Goal: Information Seeking & Learning: Learn about a topic

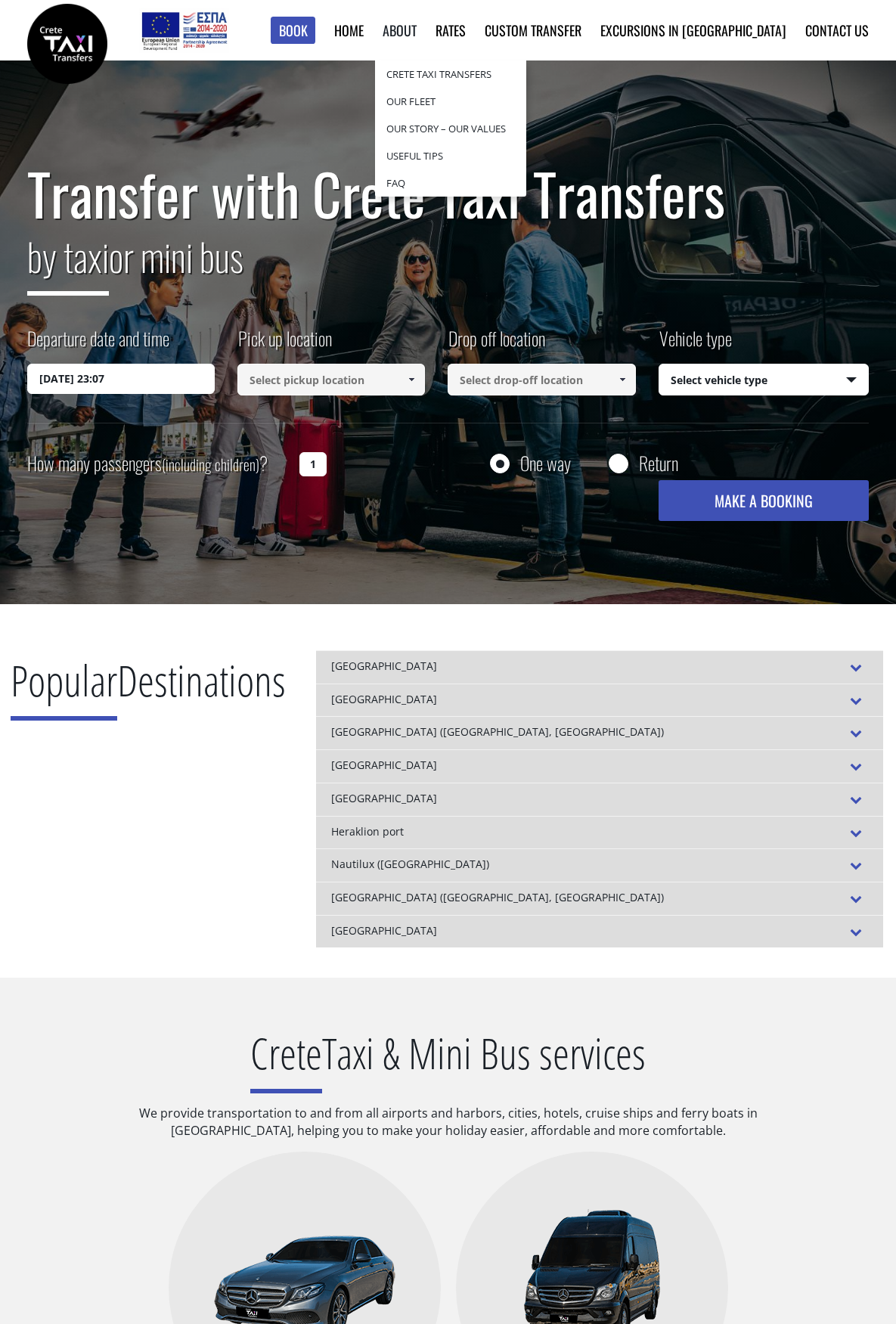
click at [416, 32] on link "About" at bounding box center [400, 30] width 34 height 20
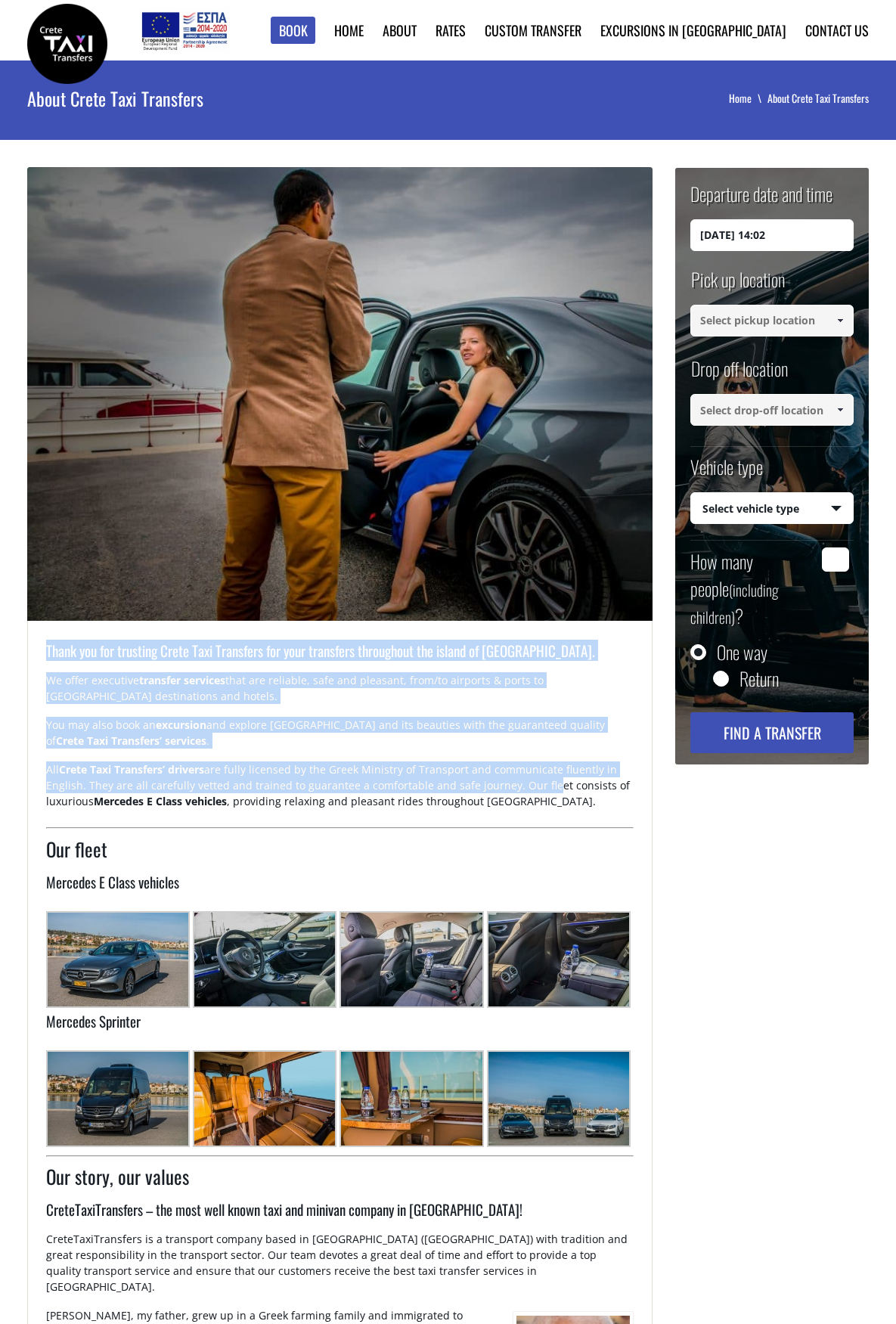
drag, startPoint x: 537, startPoint y: 793, endPoint x: 43, endPoint y: 645, distance: 515.7
click at [43, 645] on div "Thank you for trusting Crete Taxi Transfers for your transfers throughout the i…" at bounding box center [340, 1259] width 626 height 1268
drag, startPoint x: 522, startPoint y: 801, endPoint x: 40, endPoint y: 643, distance: 507.2
click at [40, 643] on div "Thank you for trusting Crete Taxi Transfers for your transfers throughout the i…" at bounding box center [340, 1259] width 626 height 1268
copy div "Thank you for trusting Crete Taxi Transfers for your transfers throughout the i…"
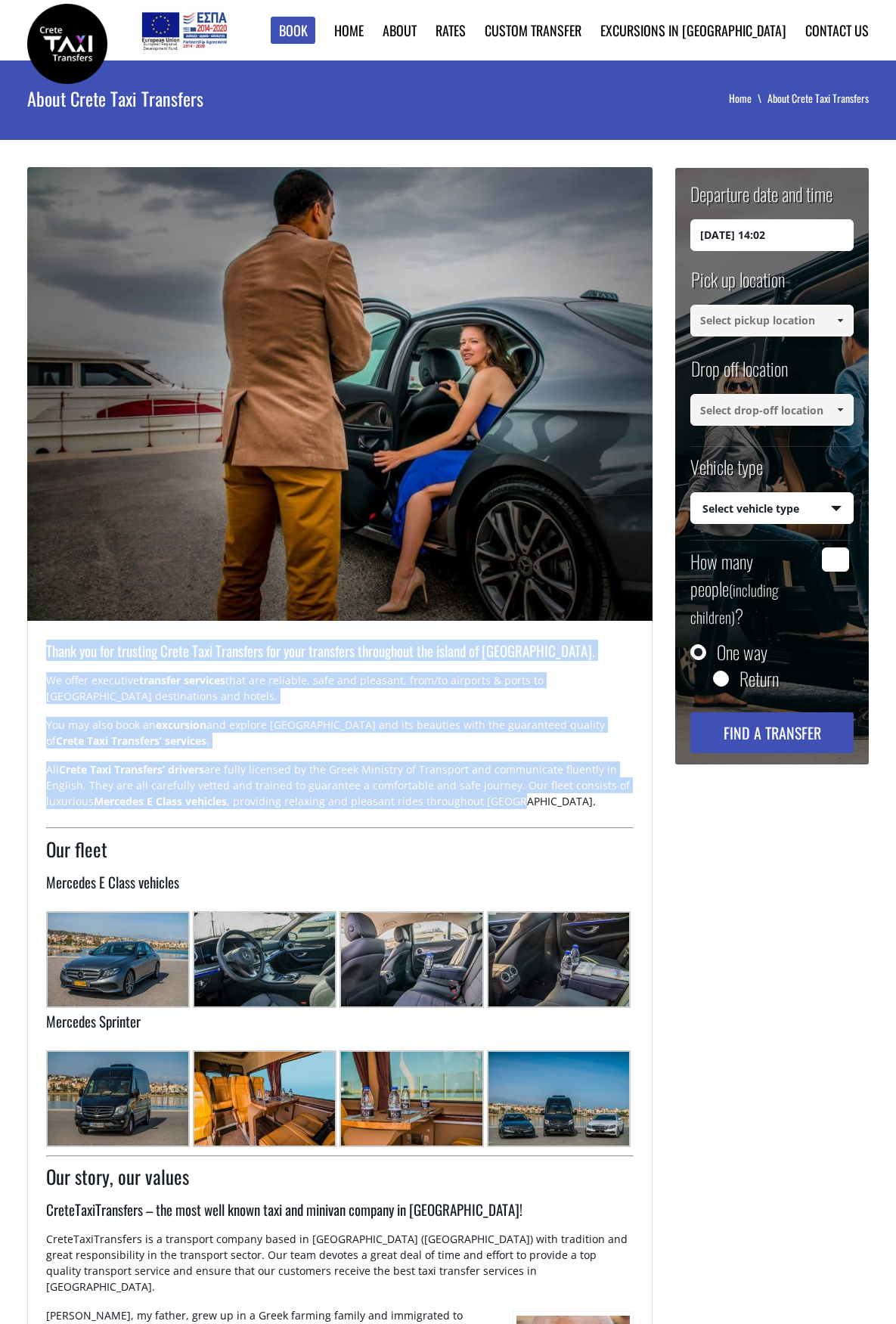
click at [395, 992] on img at bounding box center [411, 959] width 144 height 97
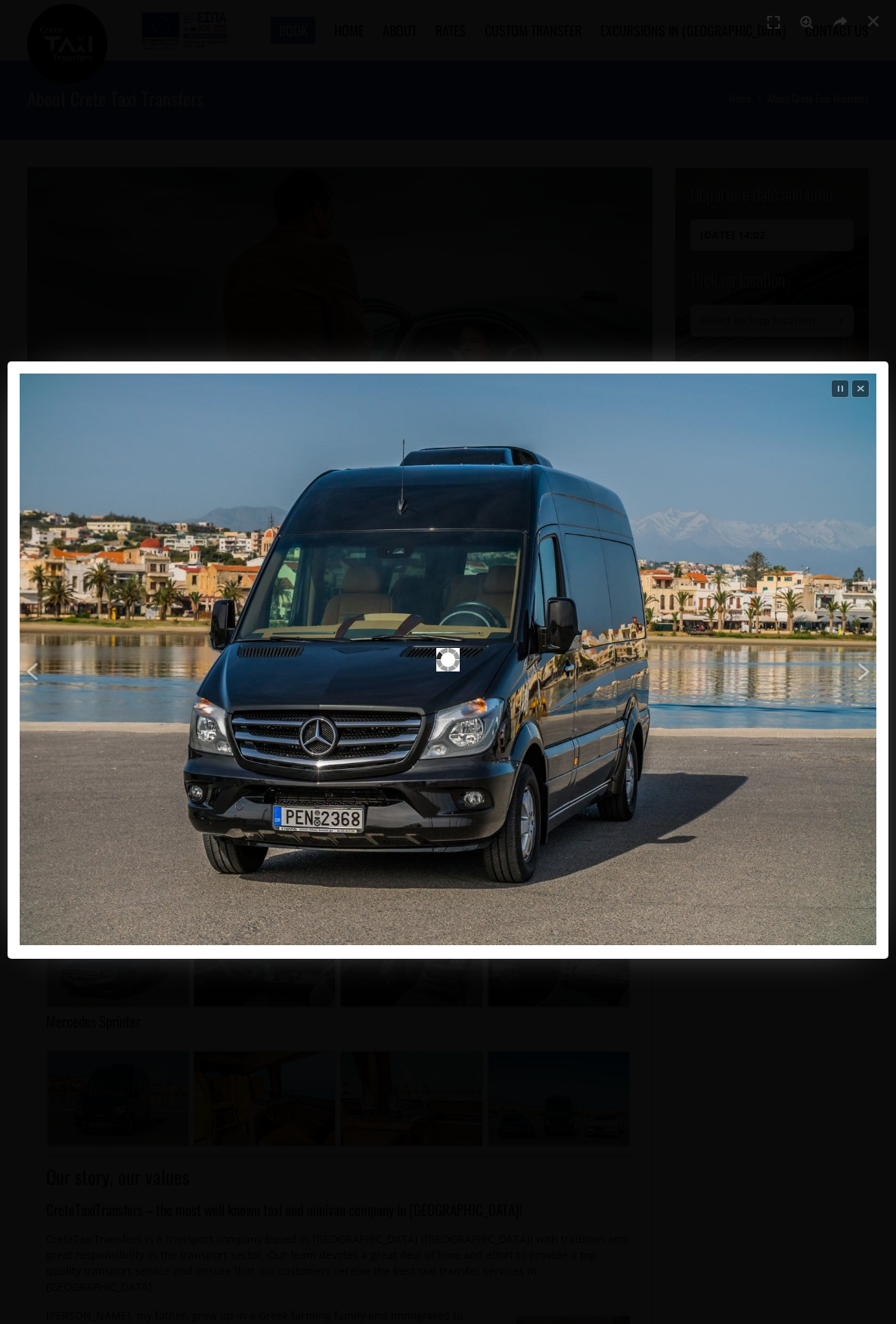
click at [530, 266] on div at bounding box center [448, 695] width 896 height 1390
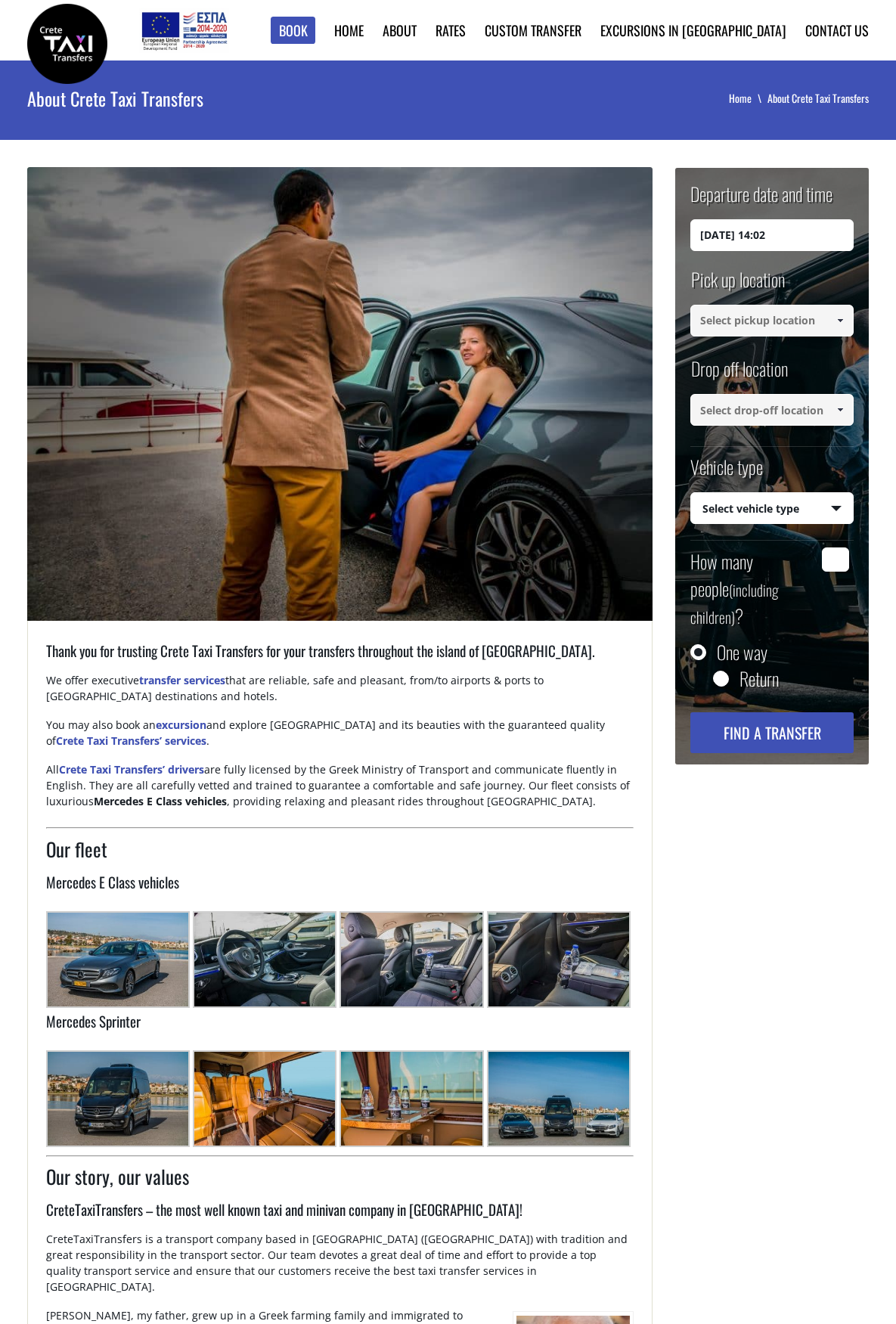
click at [560, 949] on img at bounding box center [559, 959] width 144 height 97
click at [431, 1072] on img at bounding box center [411, 1098] width 144 height 97
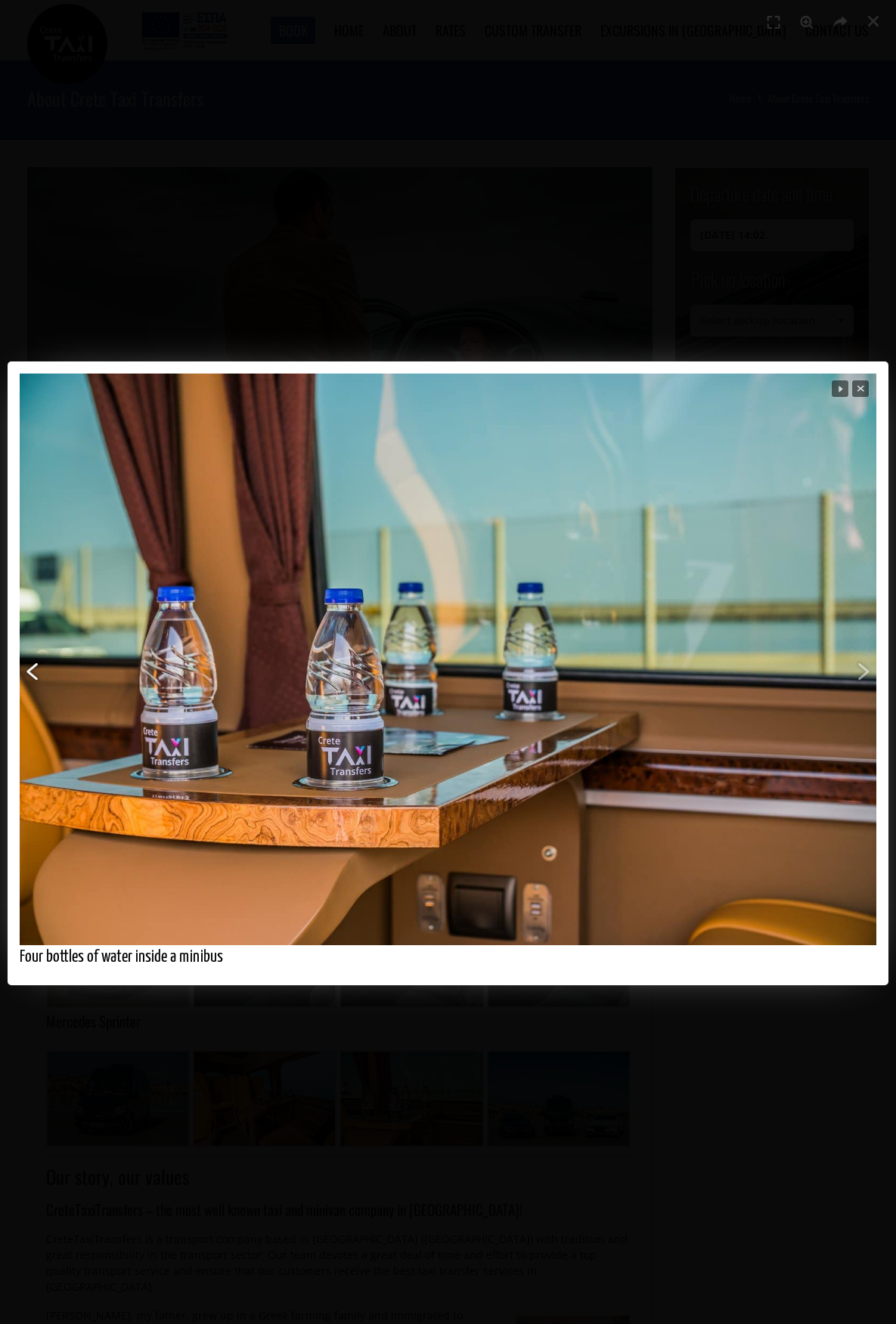
drag, startPoint x: 449, startPoint y: 447, endPoint x: 337, endPoint y: 493, distance: 121.1
drag, startPoint x: 337, startPoint y: 493, endPoint x: 233, endPoint y: 566, distance: 127.1
drag, startPoint x: 233, startPoint y: 566, endPoint x: 627, endPoint y: 819, distance: 468.2
click at [627, 819] on span "Next" at bounding box center [681, 691] width 385 height 406
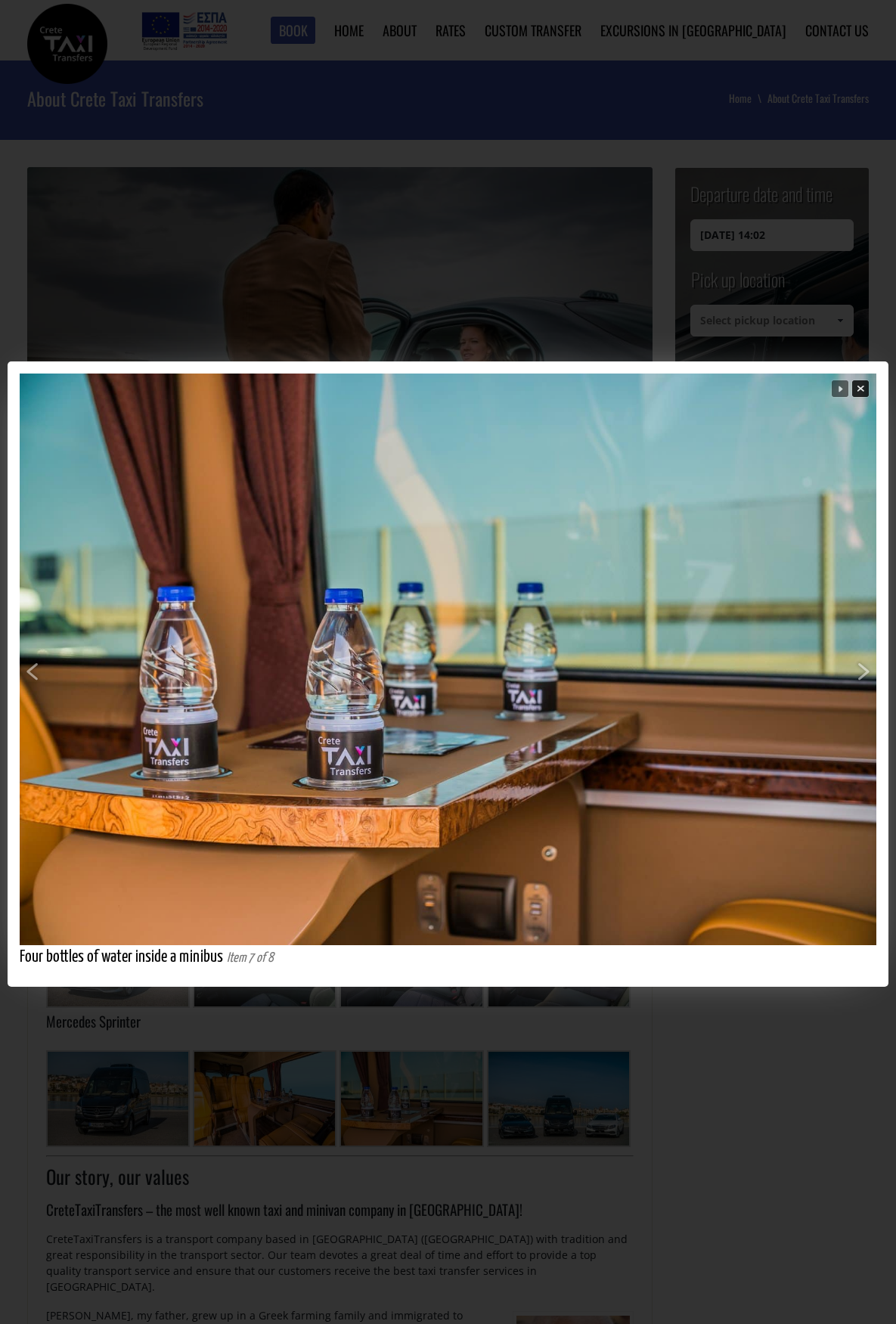
click at [865, 390] on span "Close" at bounding box center [860, 389] width 19 height 19
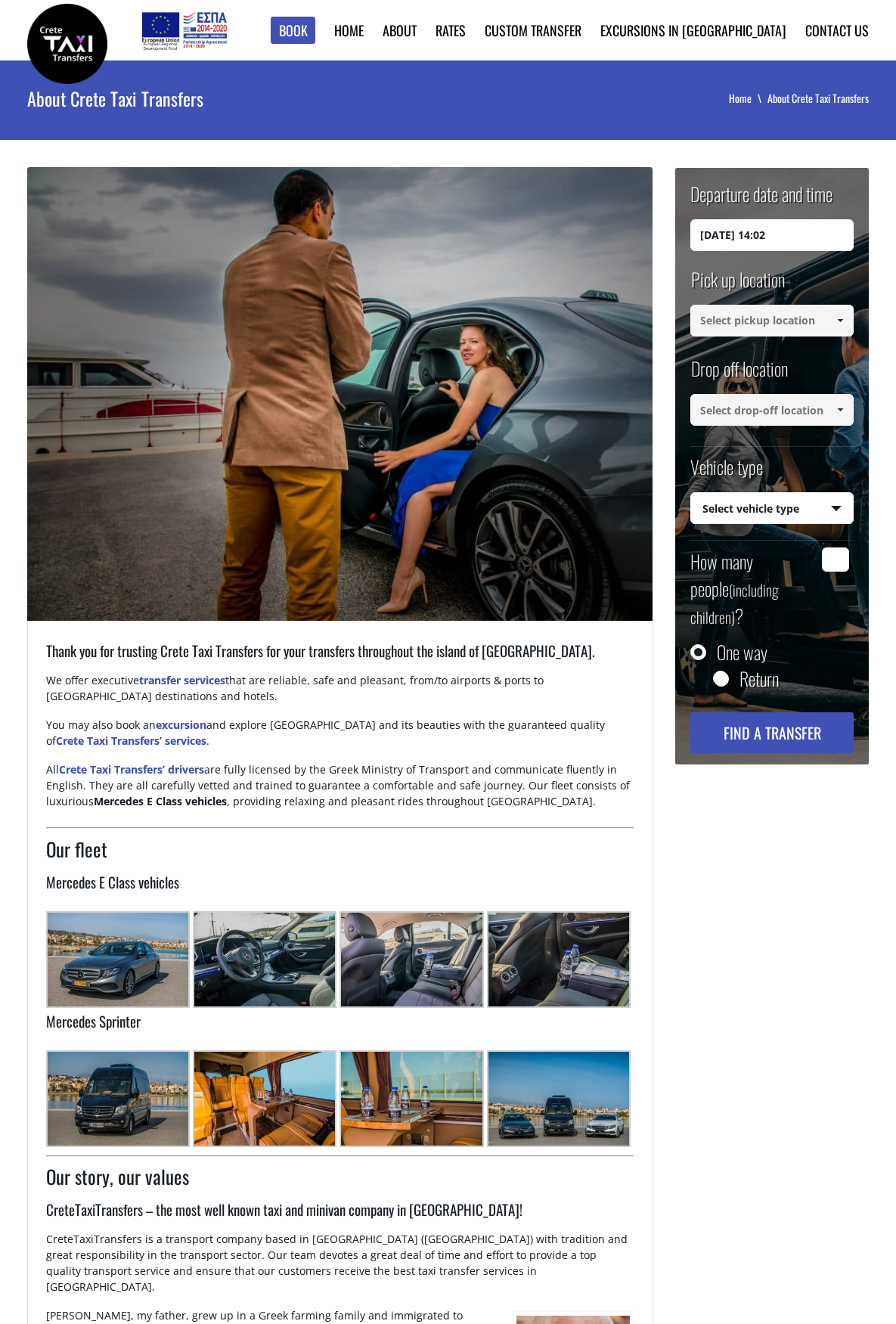
click at [556, 1096] on img at bounding box center [559, 1098] width 144 height 97
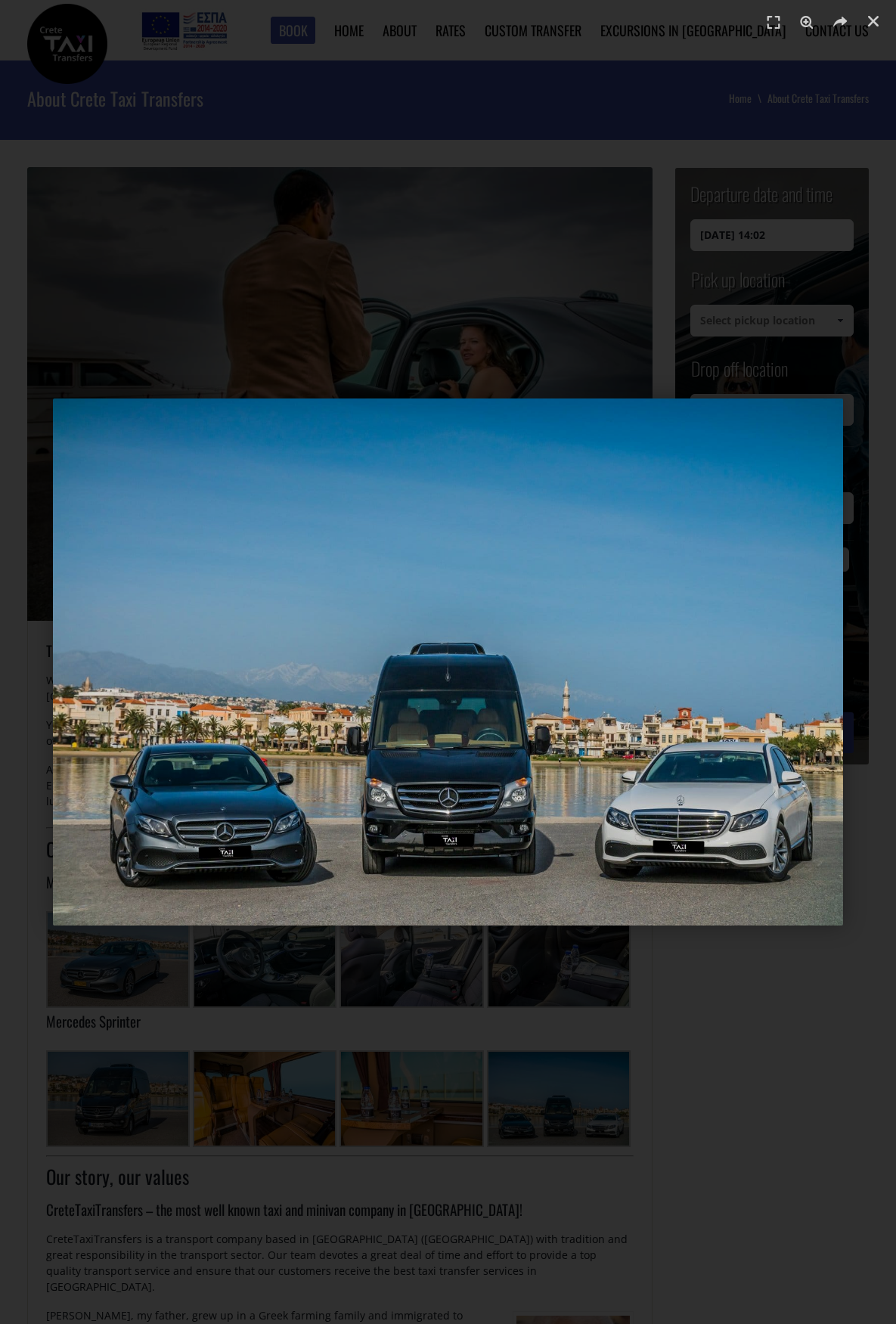
click at [297, 154] on div at bounding box center [448, 695] width 896 height 1390
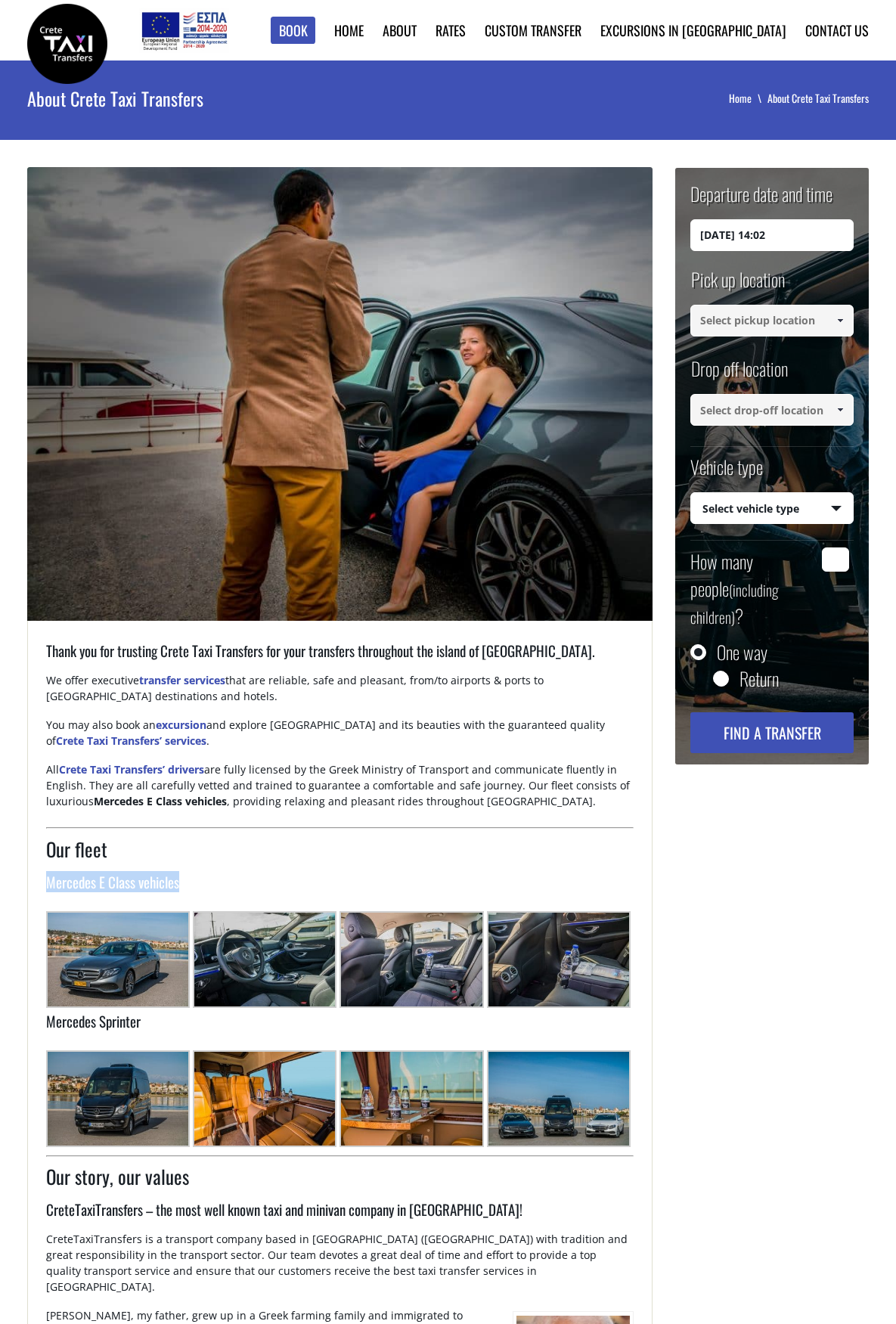
drag, startPoint x: 191, startPoint y: 881, endPoint x: 47, endPoint y: 876, distance: 144.1
click at [47, 876] on h3 "Mercedes E Class vehicles" at bounding box center [340, 888] width 588 height 32
copy h3 "Mercedes E Class vehicles"
click at [417, 940] on img at bounding box center [411, 959] width 144 height 97
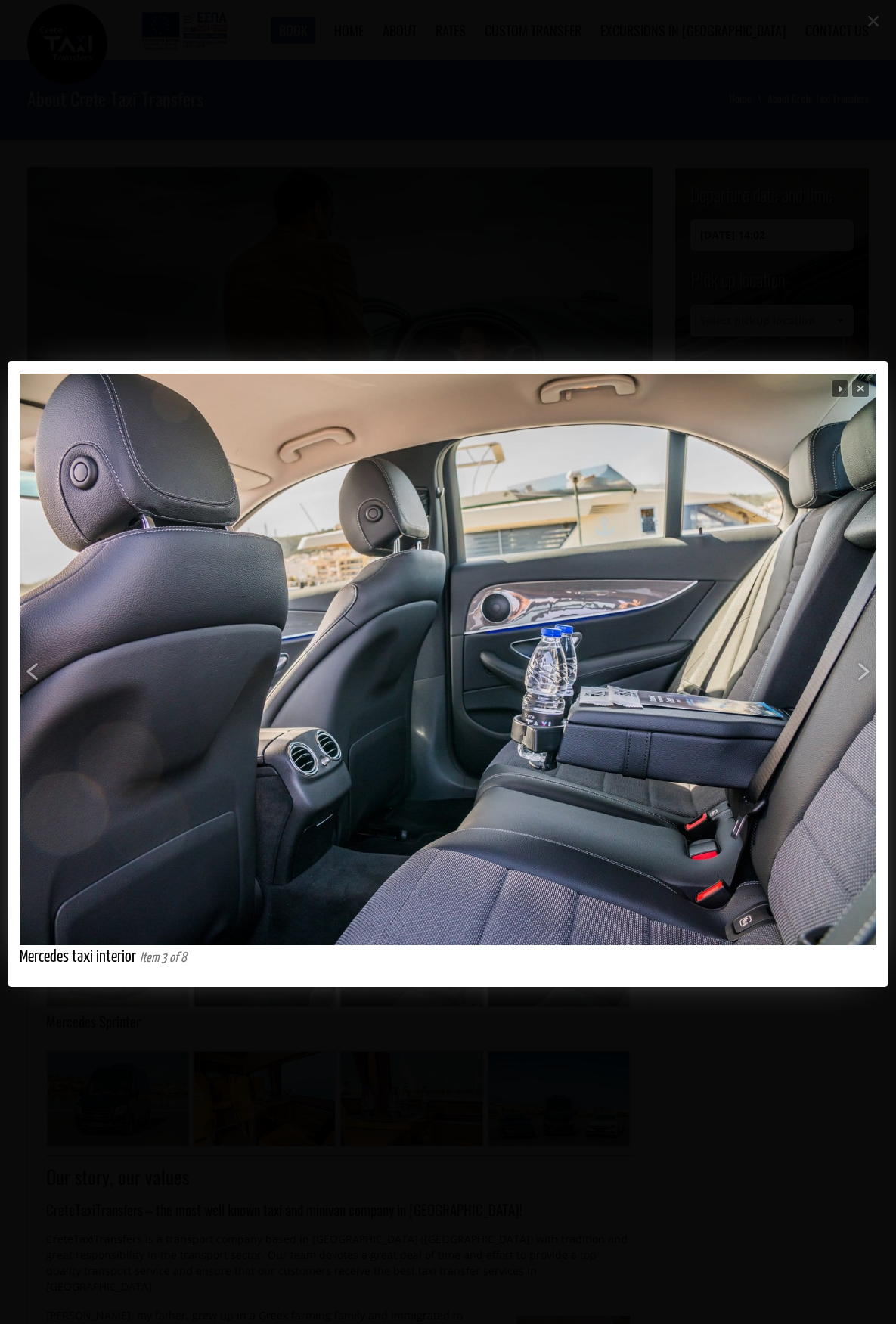
click at [289, 258] on div at bounding box center [448, 695] width 896 height 1390
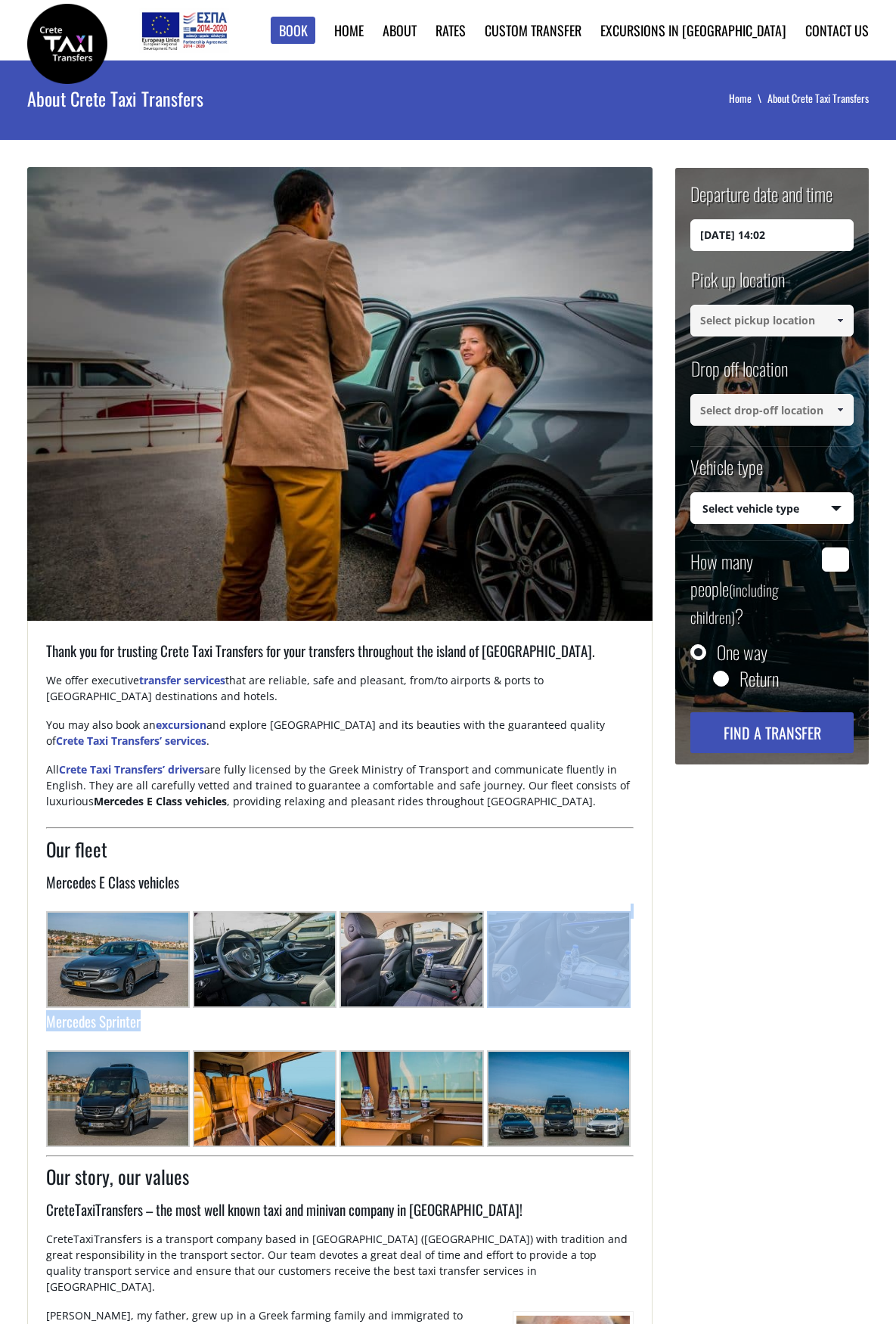
drag, startPoint x: 152, startPoint y: 1025, endPoint x: 43, endPoint y: 1010, distance: 110.0
click at [43, 1010] on div "Thank you for trusting Crete Taxi Transfers for your transfers throughout the i…" at bounding box center [340, 1259] width 626 height 1268
copy div "Mercedes Sprinter"
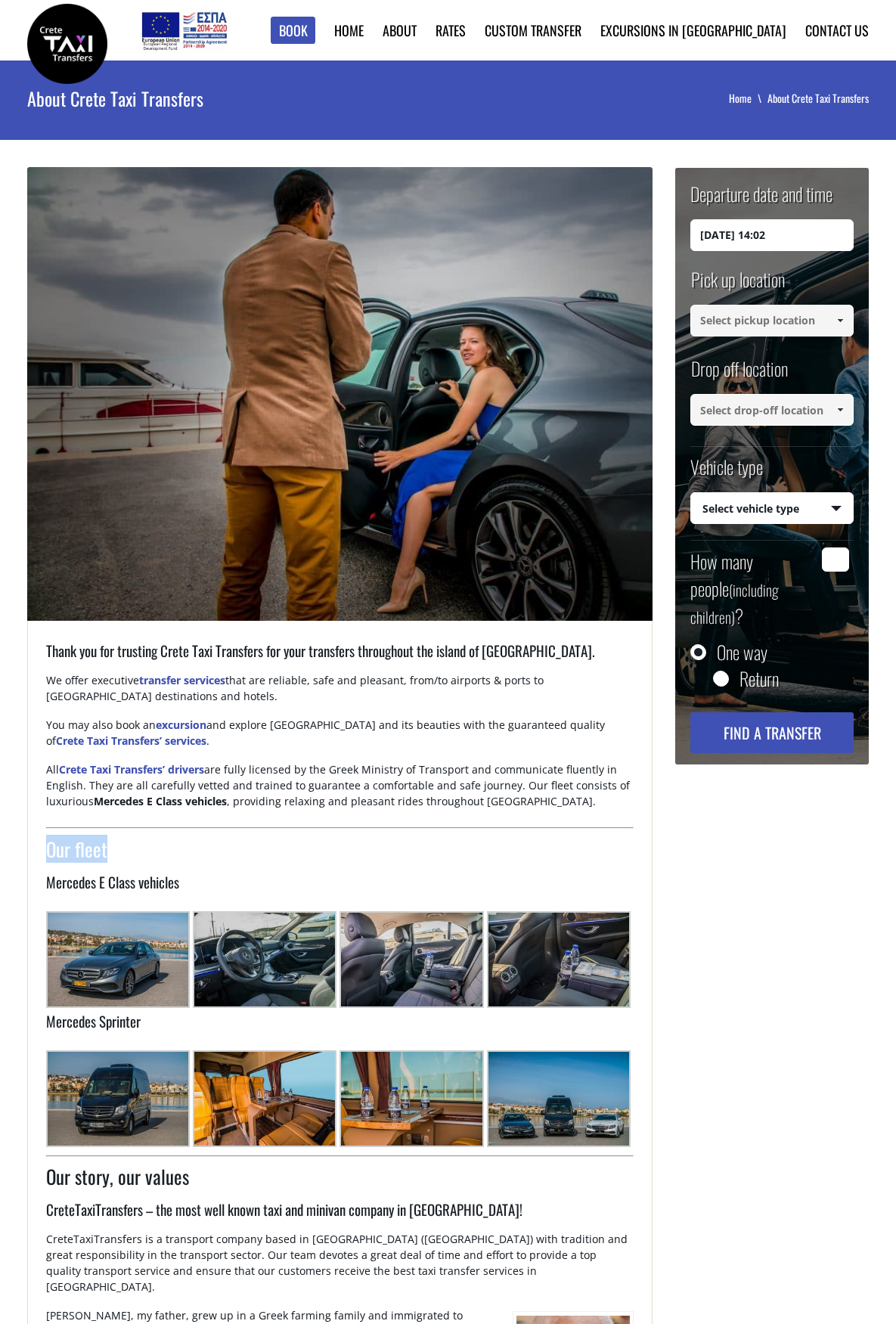
drag, startPoint x: 132, startPoint y: 848, endPoint x: 49, endPoint y: 841, distance: 83.3
click at [49, 841] on h2 "Our fleet" at bounding box center [340, 853] width 588 height 37
copy h2 "Our fleet"
drag, startPoint x: 192, startPoint y: 1176, endPoint x: 49, endPoint y: 1166, distance: 143.3
click at [49, 1166] on h2 "Our story, our values" at bounding box center [340, 1181] width 588 height 37
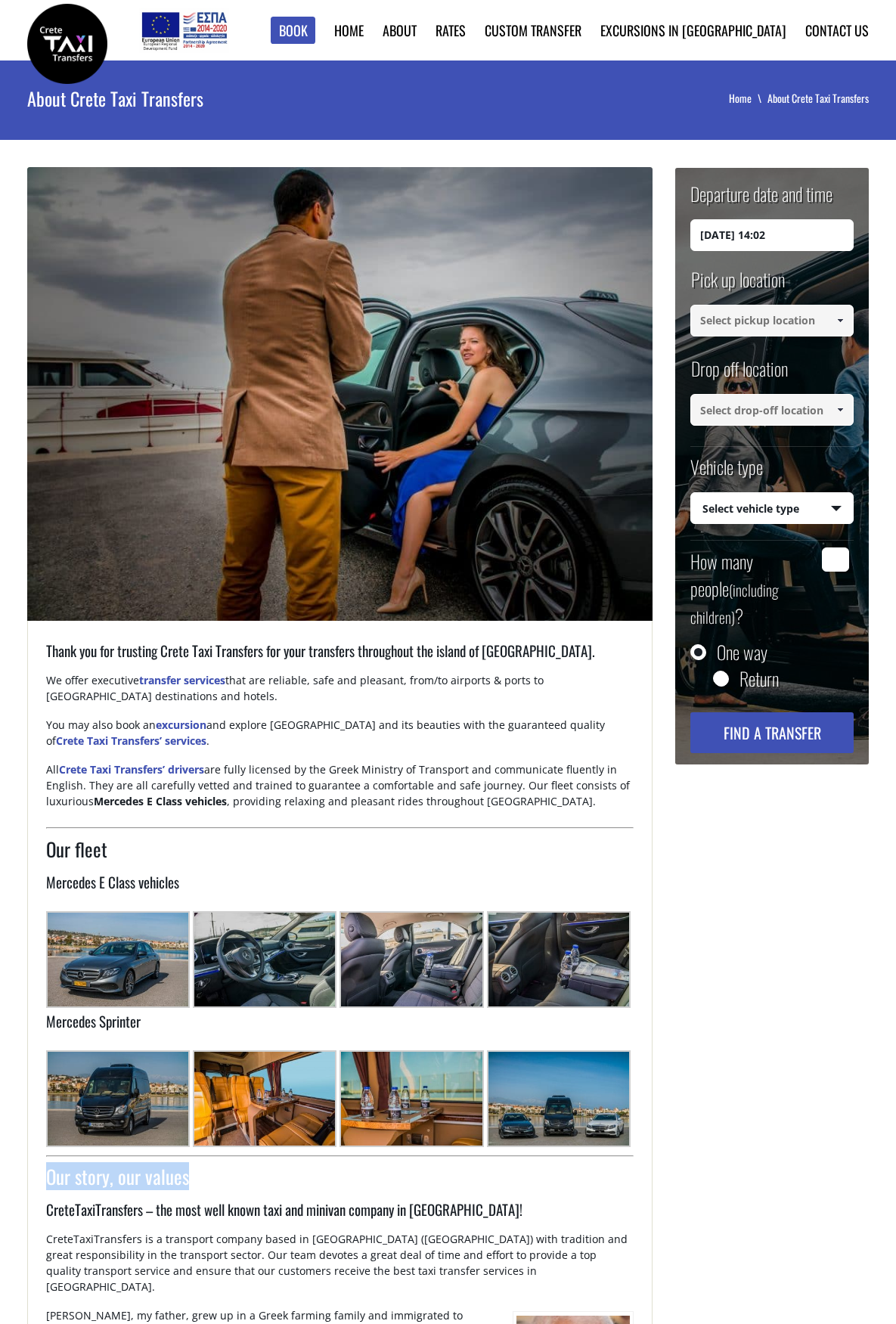
copy h2 "Our story, our values"
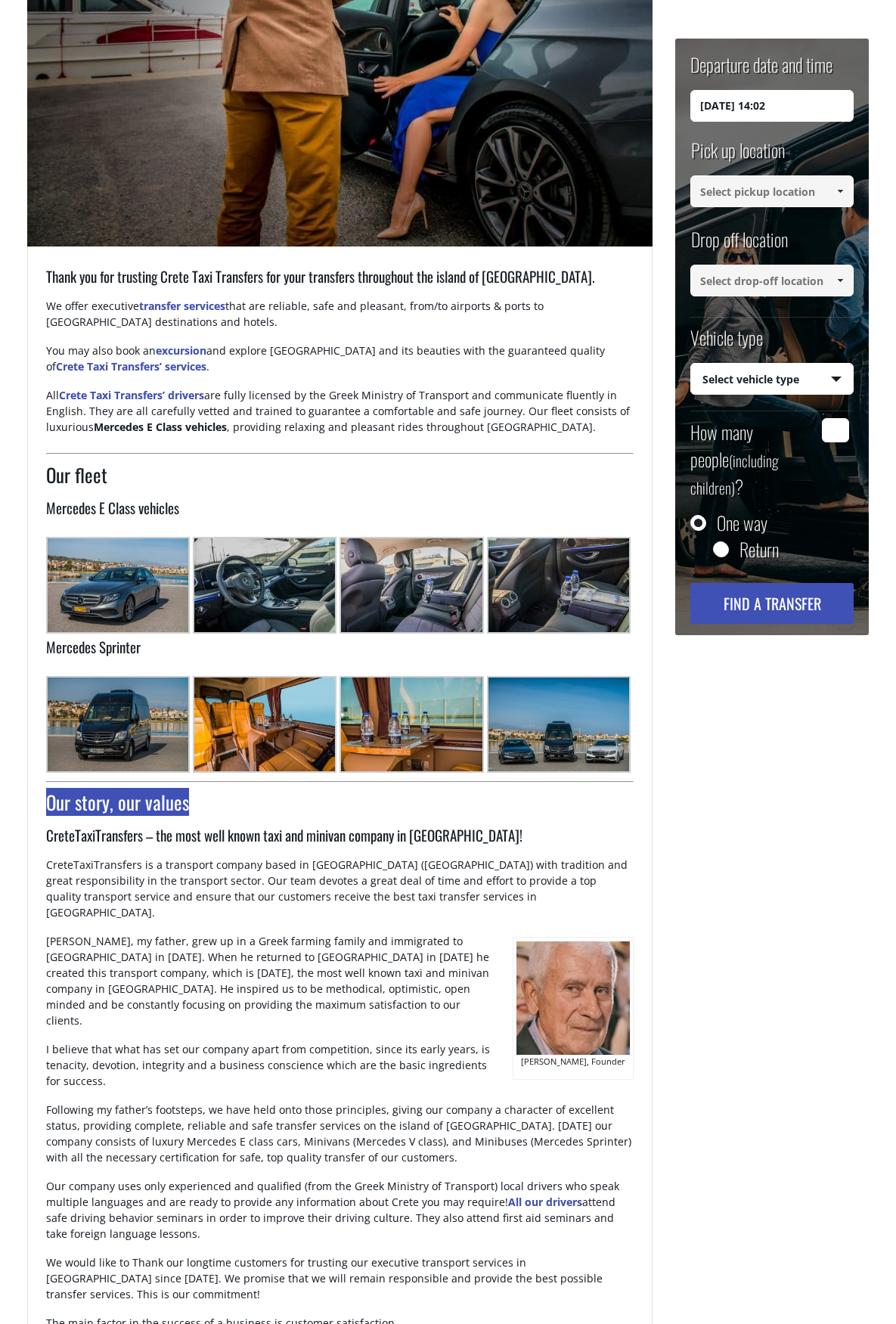
scroll to position [454, 0]
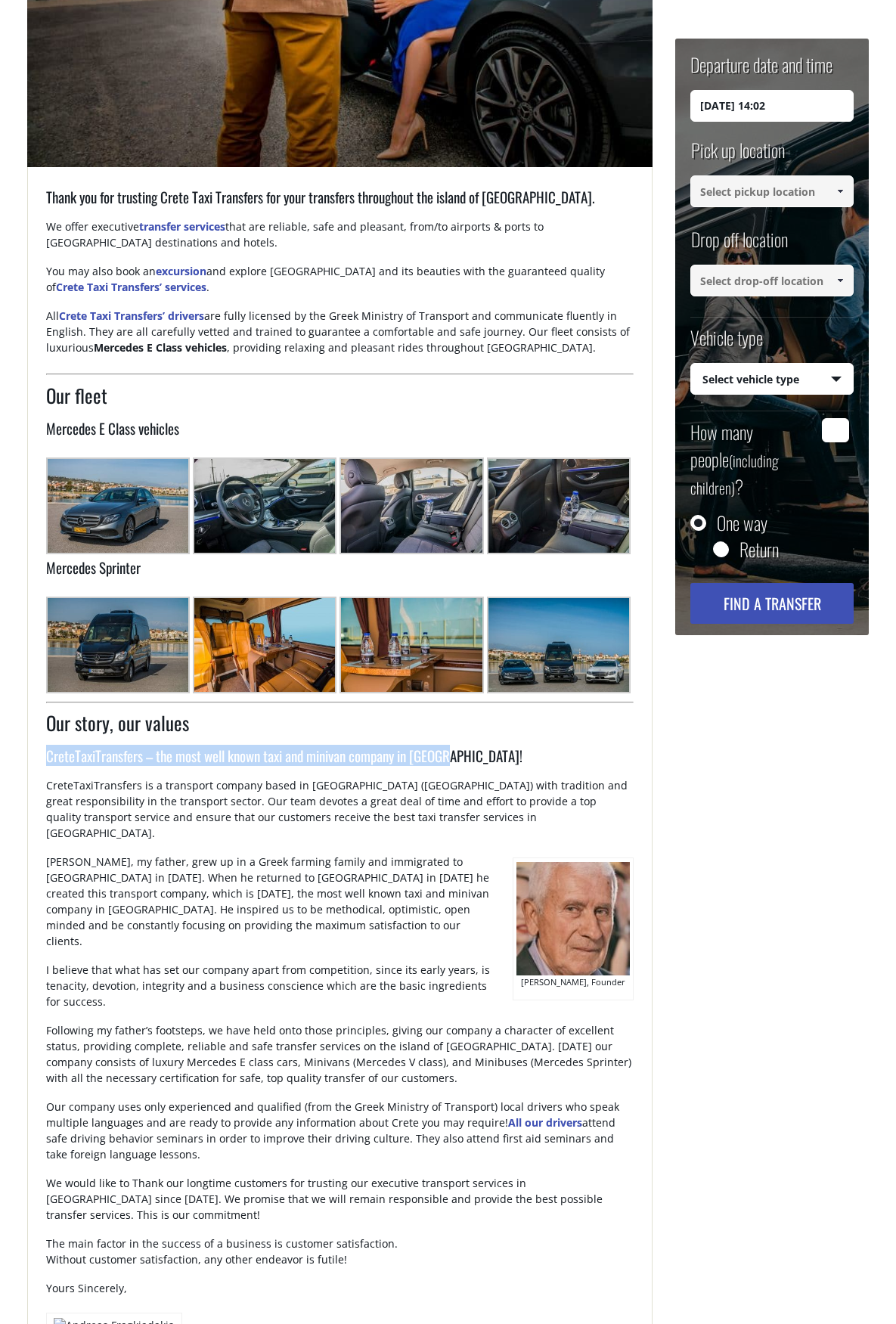
drag, startPoint x: 461, startPoint y: 758, endPoint x: 44, endPoint y: 766, distance: 417.1
click at [44, 766] on div "Thank you for trusting Crete Taxi Transfers for your transfers throughout the i…" at bounding box center [340, 805] width 626 height 1268
copy h3 "CreteTaxiTransfers – the most well known taxi and minivan company in Crete!"
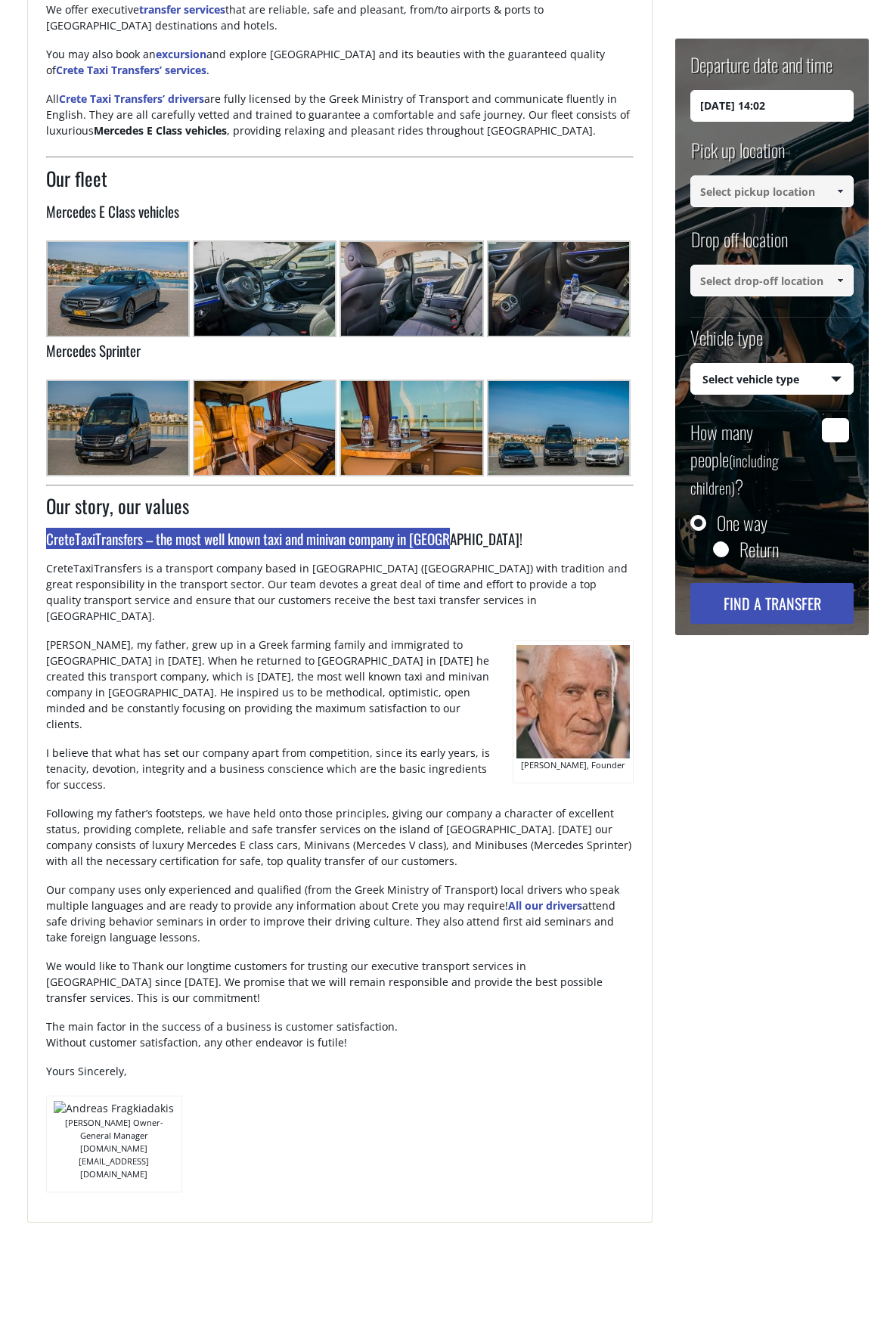
scroll to position [681, 0]
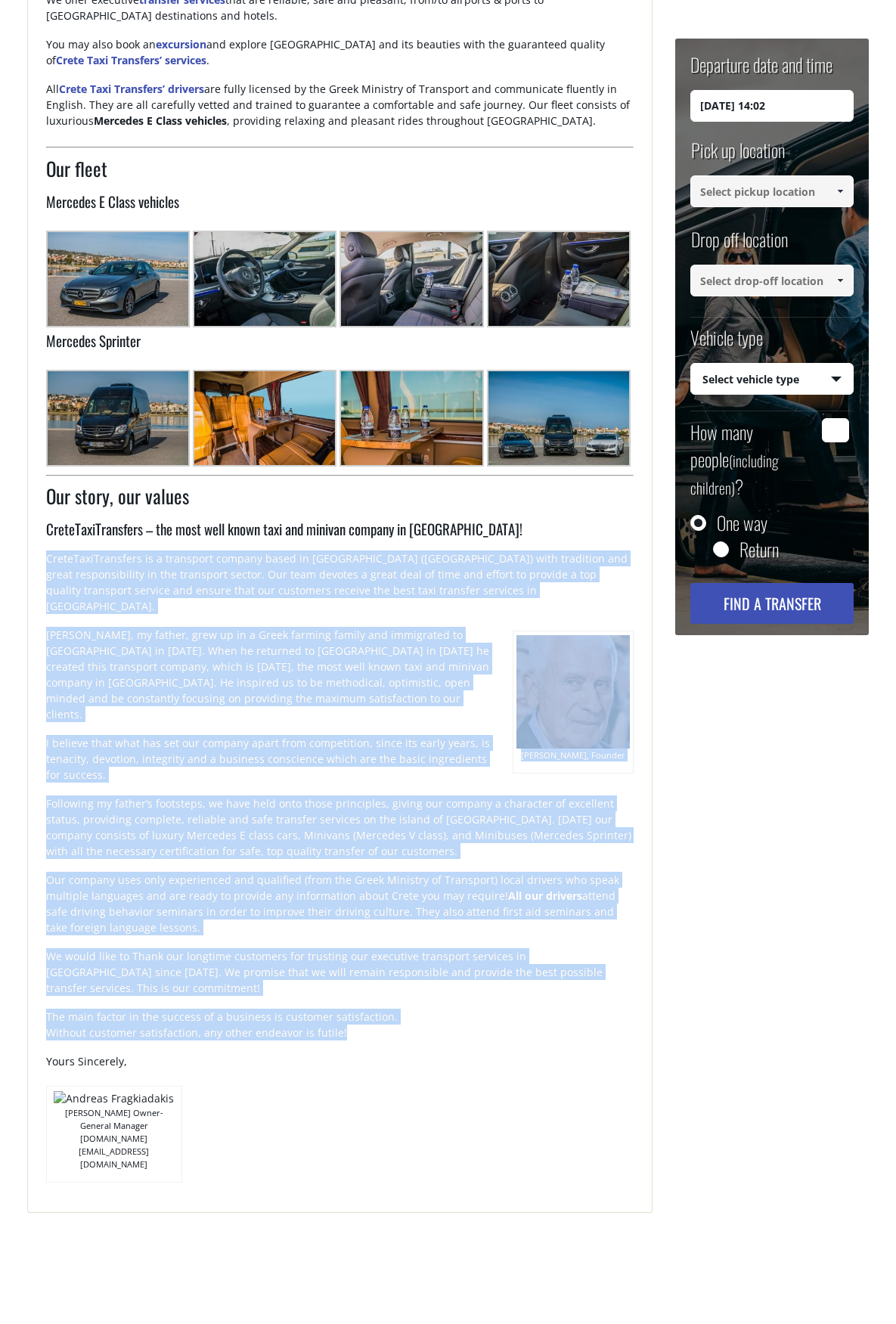
drag, startPoint x: 365, startPoint y: 994, endPoint x: 46, endPoint y: 558, distance: 540.2
click at [46, 558] on div "Our story, our values CreteTaxiTransfers – the most well known taxi and minivan…" at bounding box center [340, 833] width 588 height 700
click at [374, 647] on p "Georgios Fragkiadakis, my father, grew up in a Greek farming family and immigra…" at bounding box center [273, 681] width 452 height 108
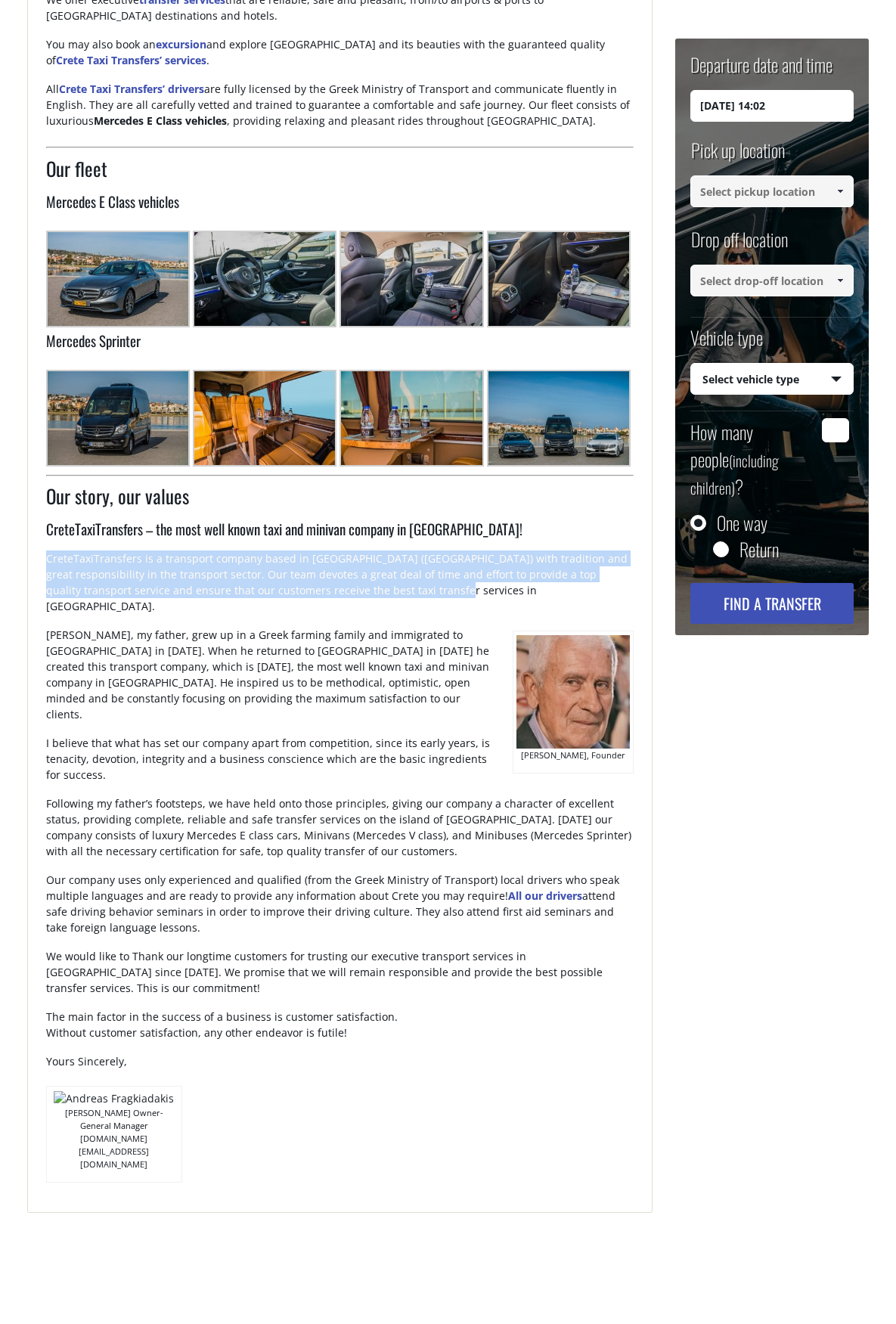
drag, startPoint x: 43, startPoint y: 554, endPoint x: 372, endPoint y: 594, distance: 331.4
click at [372, 594] on div "Thank you for trusting Crete Taxi Transfers for your transfers throughout the i…" at bounding box center [340, 579] width 626 height 1268
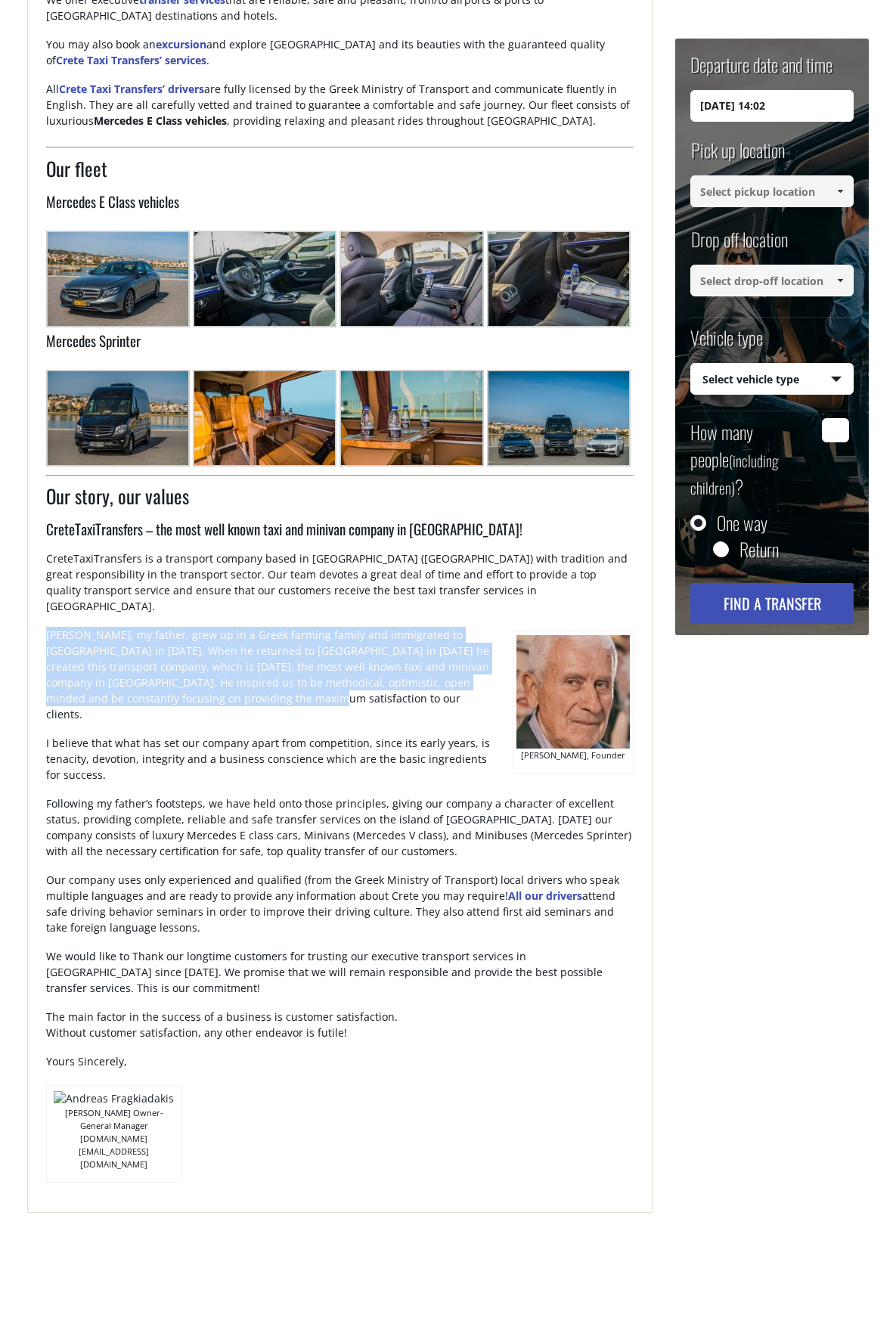
drag, startPoint x: 255, startPoint y: 681, endPoint x: 46, endPoint y: 611, distance: 220.4
click at [46, 627] on p "Georgios Fragkiadakis, my father, grew up in a Greek farming family and immigra…" at bounding box center [273, 681] width 452 height 108
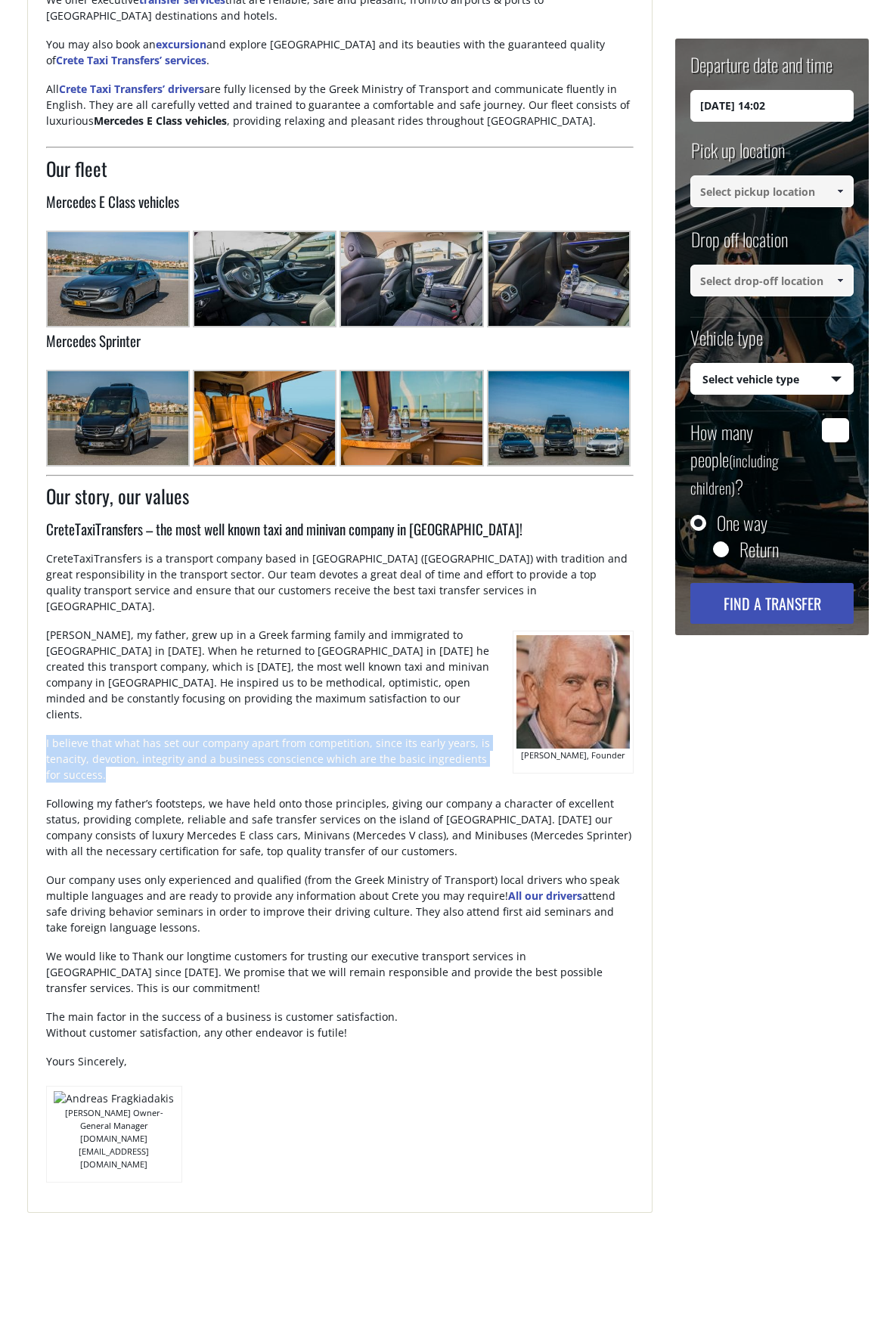
drag, startPoint x: 106, startPoint y: 741, endPoint x: 46, endPoint y: 713, distance: 66.2
click at [46, 735] on p "I believe that what has set our company apart from competition, since its early…" at bounding box center [273, 764] width 452 height 60
copy p "I believe that what has set our company apart from competition, since its early…"
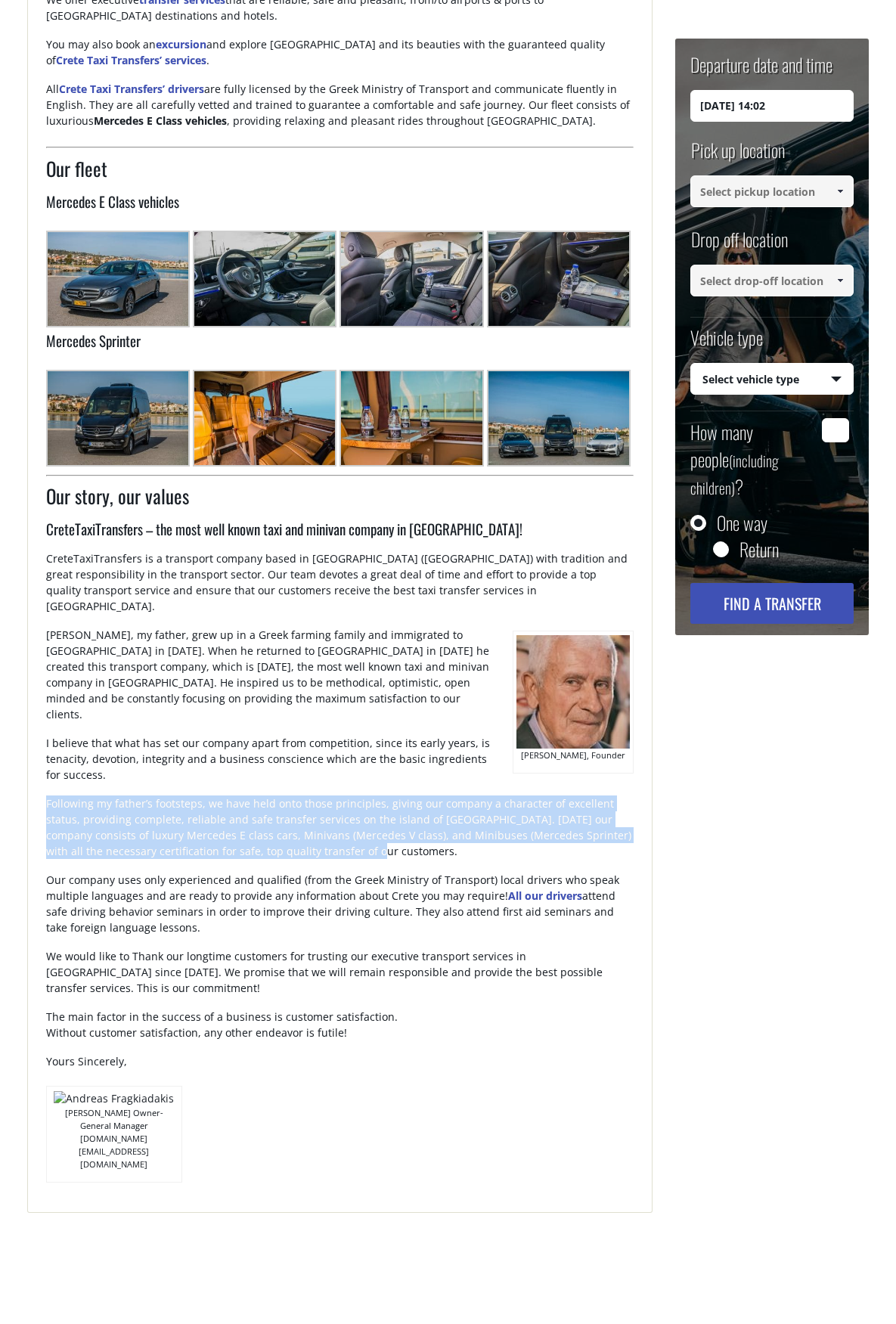
drag, startPoint x: 302, startPoint y: 836, endPoint x: 46, endPoint y: 774, distance: 263.4
click at [46, 796] on p "Following my father’s footsteps, we have held onto those principles, giving our…" at bounding box center [340, 834] width 588 height 76
copy p "Following my father’s footsteps, we have held onto those principles, giving our…"
drag, startPoint x: 132, startPoint y: 900, endPoint x: 34, endPoint y: 864, distance: 104.4
click at [34, 864] on div "Thank you for trusting Crete Taxi Transfers for your transfers throughout the i…" at bounding box center [340, 579] width 626 height 1268
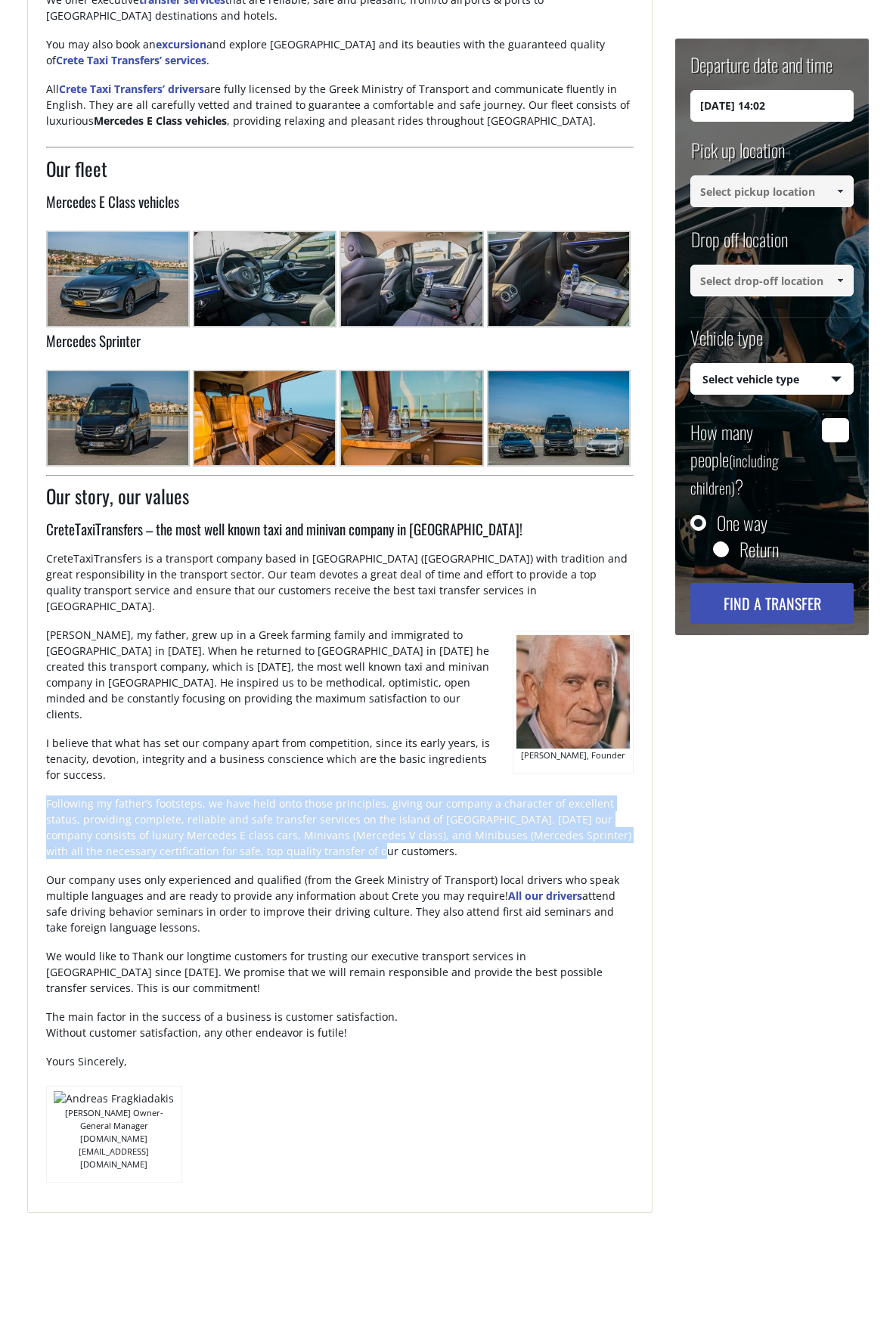
copy p "Our company uses only experienced and qualified (from the Greek Ministry of Tra…"
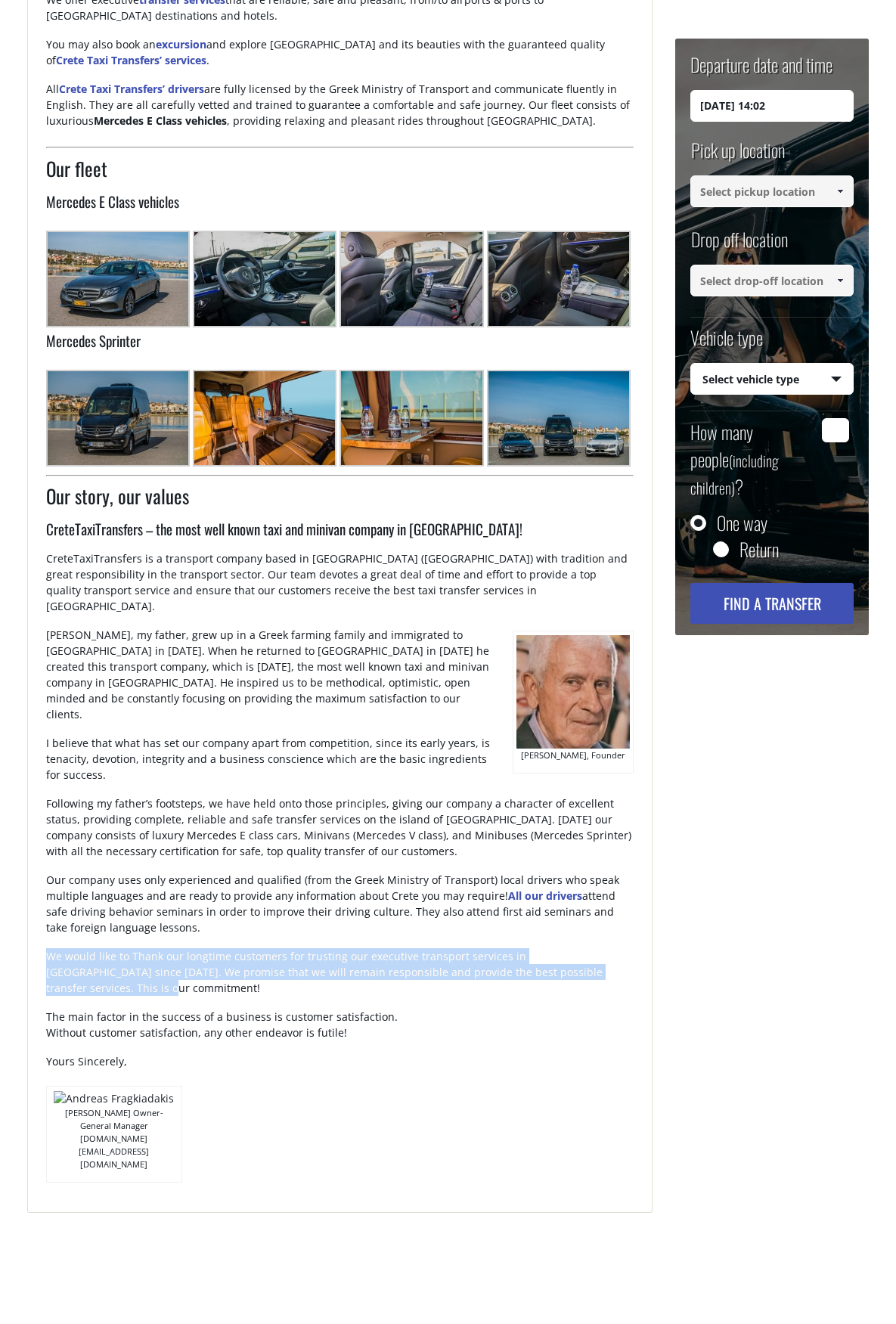
drag, startPoint x: 402, startPoint y: 952, endPoint x: 30, endPoint y: 941, distance: 372.2
click at [30, 941] on div "Thank you for trusting Crete Taxi Transfers for your transfers throughout the i…" at bounding box center [340, 579] width 626 height 1268
copy p "We would like to Thank our longtime customers for trusting our executive transp…"
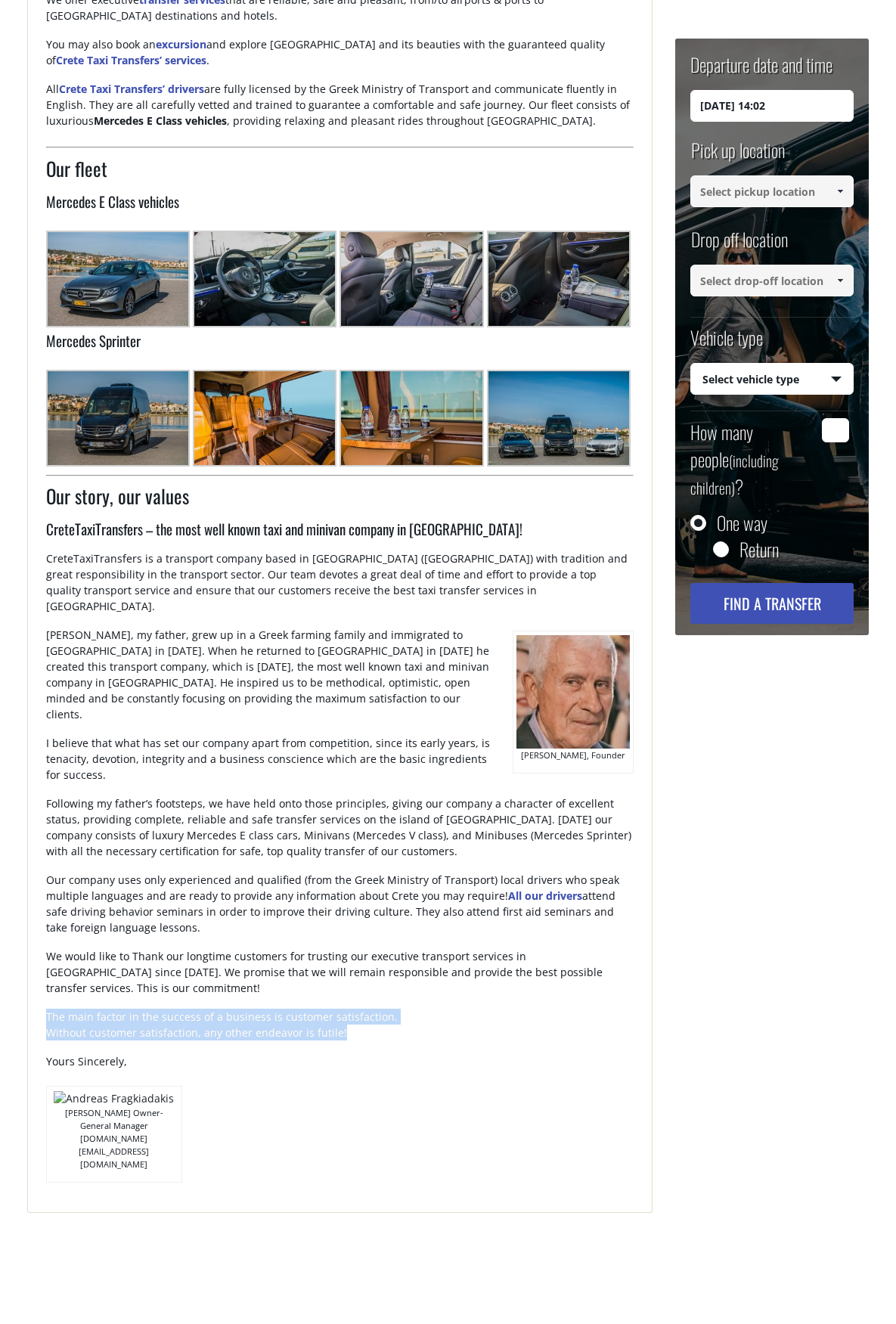
drag, startPoint x: 222, startPoint y: 997, endPoint x: 43, endPoint y: 986, distance: 179.3
click at [43, 986] on div "Thank you for trusting Crete Taxi Transfers for your transfers throughout the i…" at bounding box center [340, 579] width 626 height 1268
drag, startPoint x: 164, startPoint y: 1031, endPoint x: 35, endPoint y: 1029, distance: 129.0
click at [35, 1029] on div "Thank you for trusting Crete Taxi Transfers for your transfers throughout the i…" at bounding box center [340, 579] width 626 height 1268
drag, startPoint x: 69, startPoint y: 1073, endPoint x: 183, endPoint y: 1054, distance: 115.6
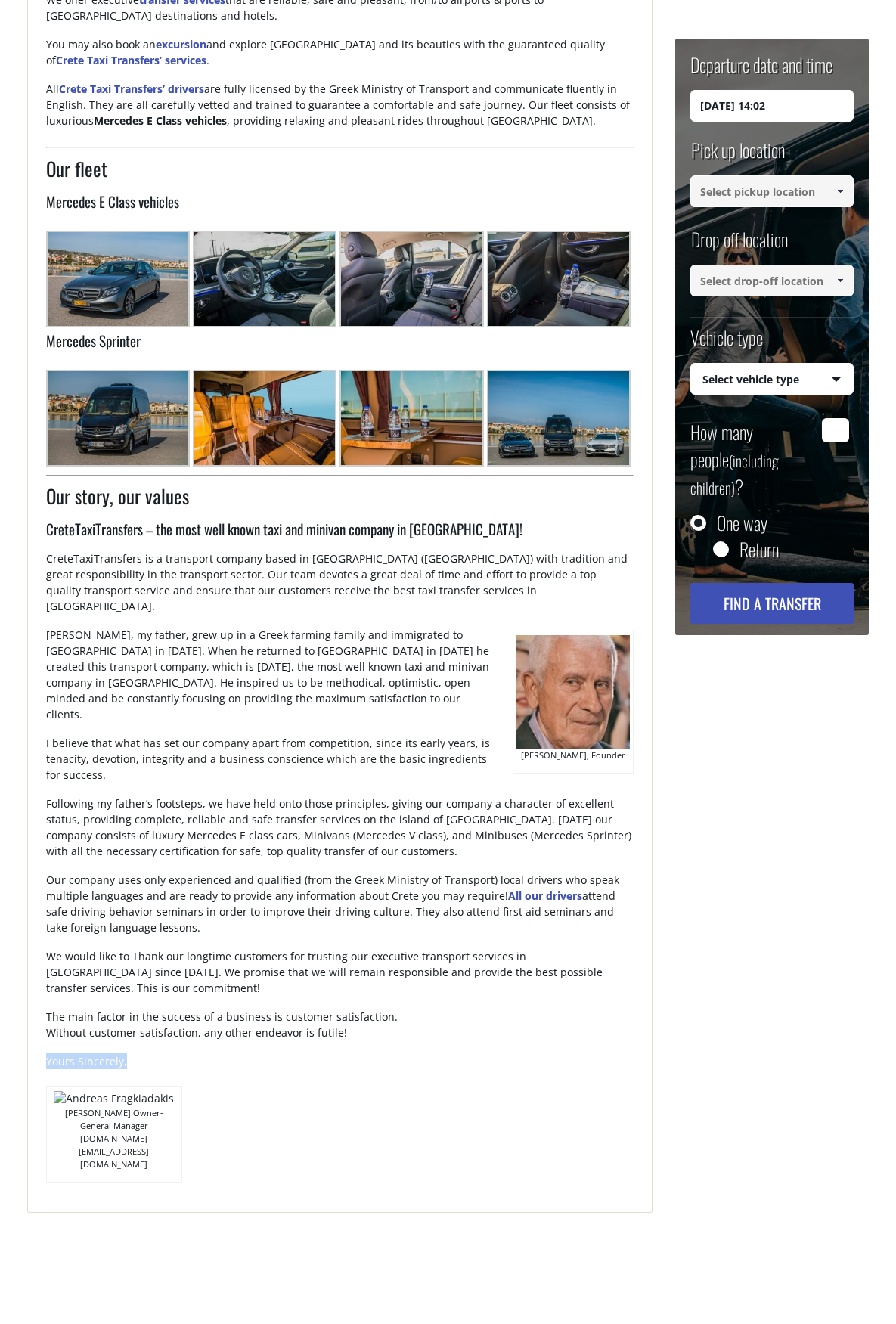
click at [183, 1054] on div "Our story, our values CreteTaxiTransfers – the most well known taxi and minivan…" at bounding box center [340, 833] width 588 height 700
drag, startPoint x: 84, startPoint y: 1070, endPoint x: 320, endPoint y: 1125, distance: 242.3
click at [320, 1125] on div "Our story, our values CreteTaxiTransfers – the most well known taxi and minivan…" at bounding box center [340, 833] width 588 height 700
drag, startPoint x: 167, startPoint y: 1084, endPoint x: 65, endPoint y: 1064, distance: 103.9
click at [65, 1086] on div "Andreas Fragkiadakis Owner-General Manager CreteTaxiTransfers.gr info@cretetaxi…" at bounding box center [114, 1134] width 136 height 97
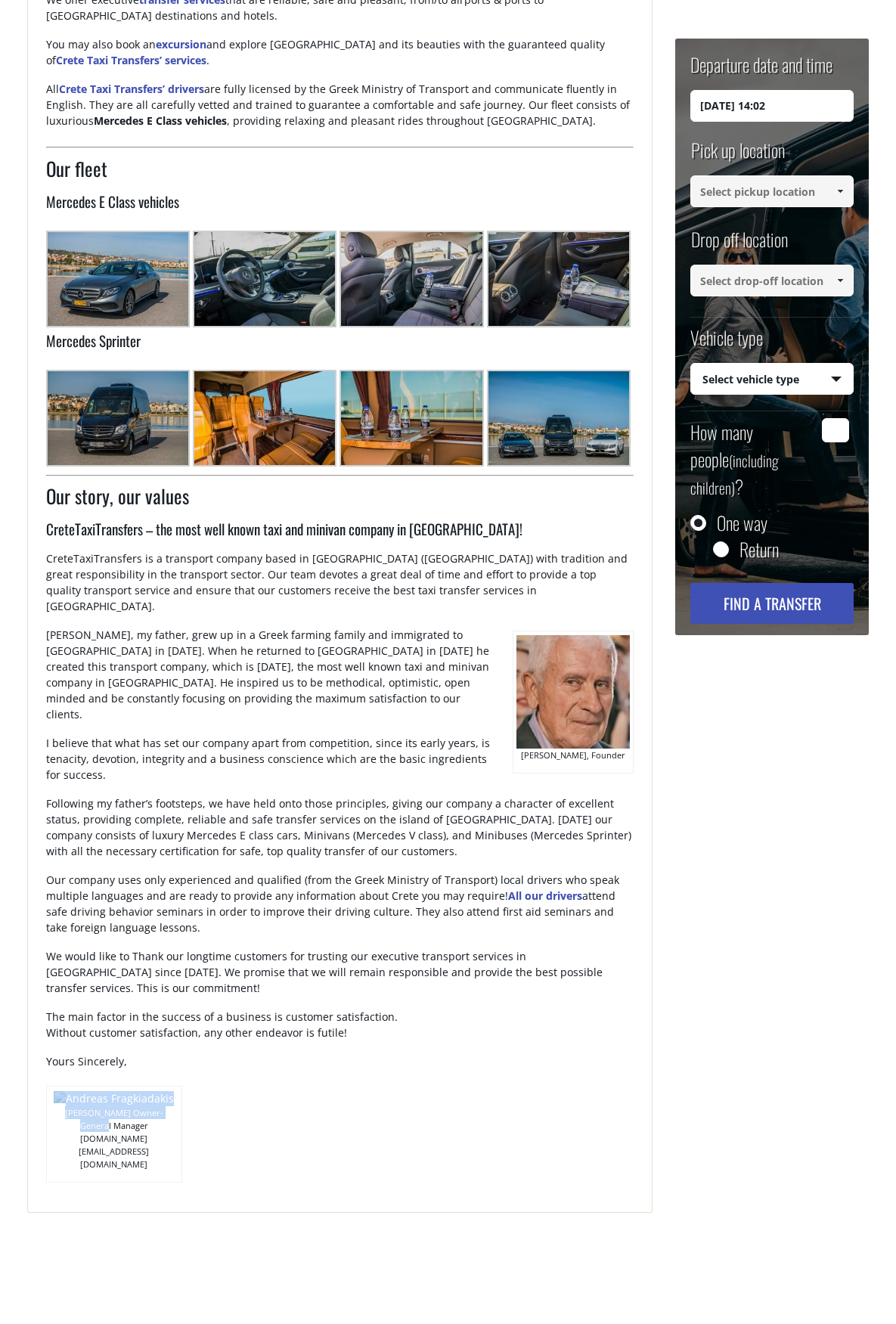
click at [161, 1086] on div "Andreas Fragkiadakis Owner-General Manager CreteTaxiTransfers.gr info@cretetaxi…" at bounding box center [114, 1134] width 136 height 97
click at [165, 1106] on p "Andreas Fragkiadakis Owner-General Manager CreteTaxiTransfers.gr info@cretetaxi…" at bounding box center [114, 1140] width 130 height 68
drag, startPoint x: 148, startPoint y: 1067, endPoint x: 78, endPoint y: 1070, distance: 70.1
click at [78, 1091] on img at bounding box center [114, 1099] width 120 height 15
drag, startPoint x: 169, startPoint y: 1083, endPoint x: 59, endPoint y: 1077, distance: 110.2
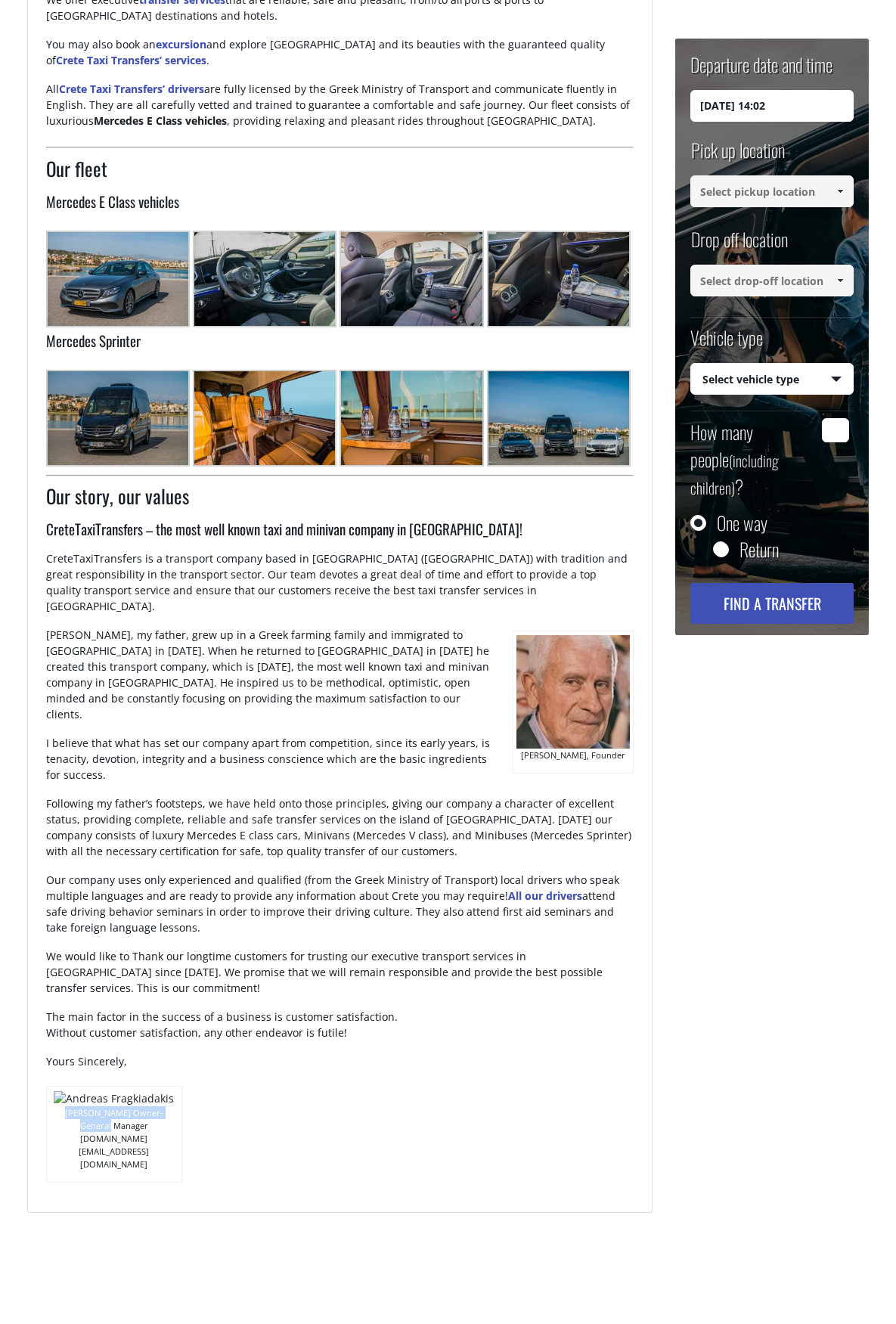
click at [59, 1106] on p "Andreas Fragkiadakis Owner-General Manager CreteTaxiTransfers.gr info@cretetaxi…" at bounding box center [114, 1140] width 130 height 68
click at [131, 1106] on p "Andreas Fragkiadakis Owner-General Manager CreteTaxiTransfers.gr info@cretetaxi…" at bounding box center [114, 1140] width 130 height 68
drag, startPoint x: 151, startPoint y: 1093, endPoint x: 48, endPoint y: 1083, distance: 103.5
click at [48, 1086] on div "Andreas Fragkiadakis Owner-General Manager CreteTaxiTransfers.gr info@cretetaxi…" at bounding box center [114, 1134] width 136 height 97
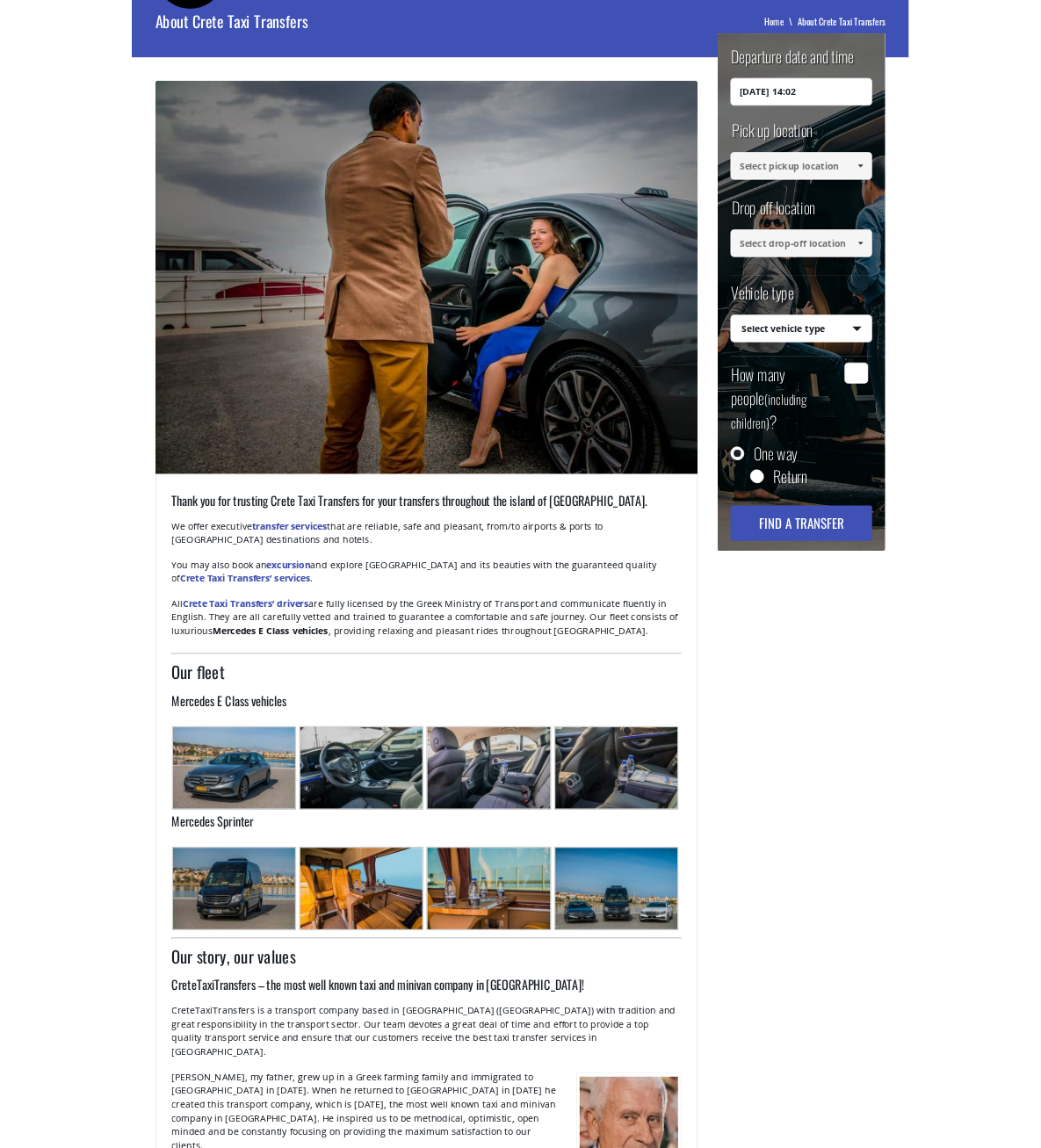
scroll to position [0, 0]
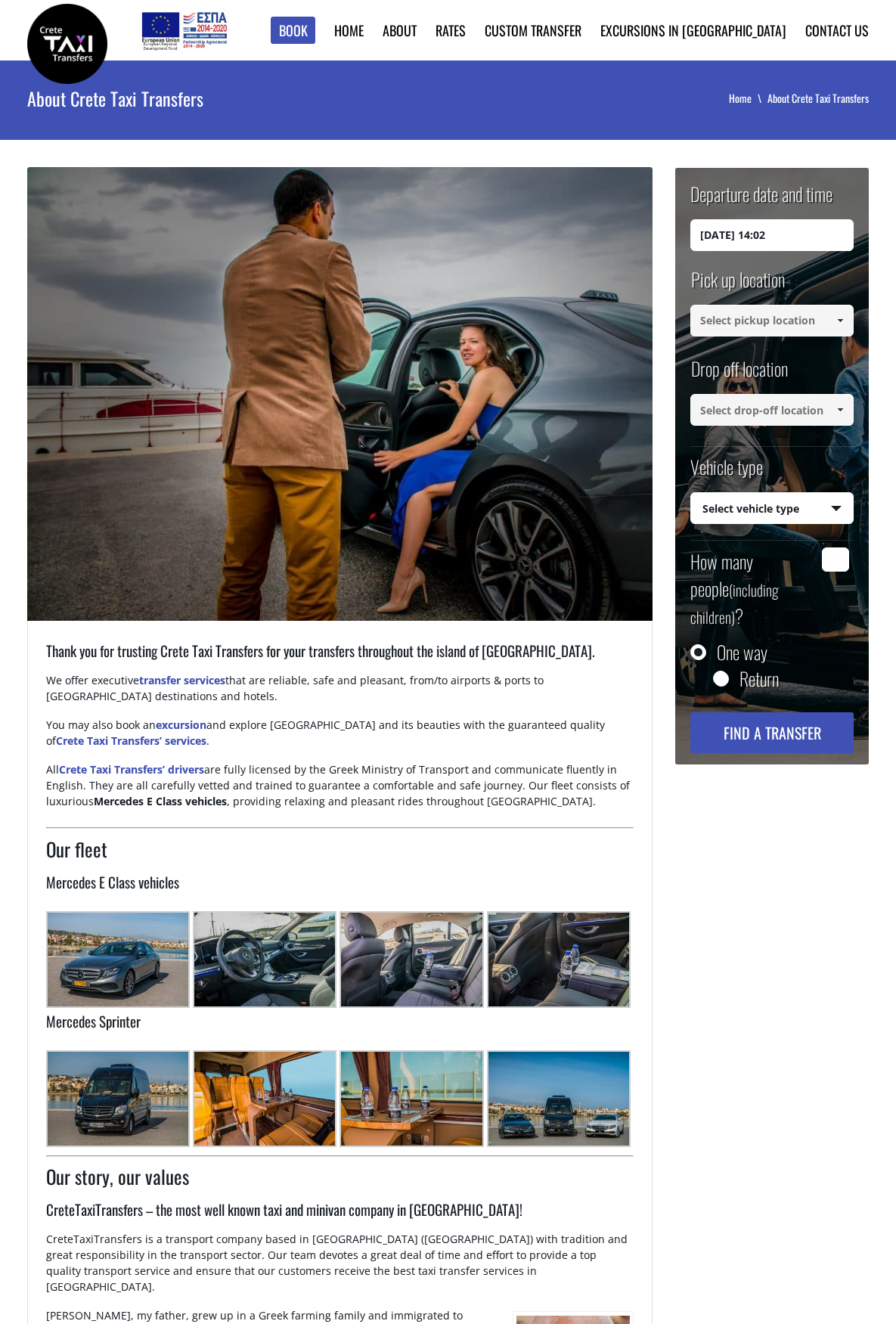
click at [363, 242] on img at bounding box center [340, 394] width 626 height 454
drag, startPoint x: 286, startPoint y: 94, endPoint x: 756, endPoint y: 914, distance: 945.1
click at [756, 914] on div "+ Thank you for trusting Crete Taxi Transfers for your transfers throughout the…" at bounding box center [448, 1052] width 865 height 1772
click at [716, 956] on div "+ Thank you for trusting Crete Taxi Transfers for your transfers throughout the…" at bounding box center [448, 1052] width 865 height 1772
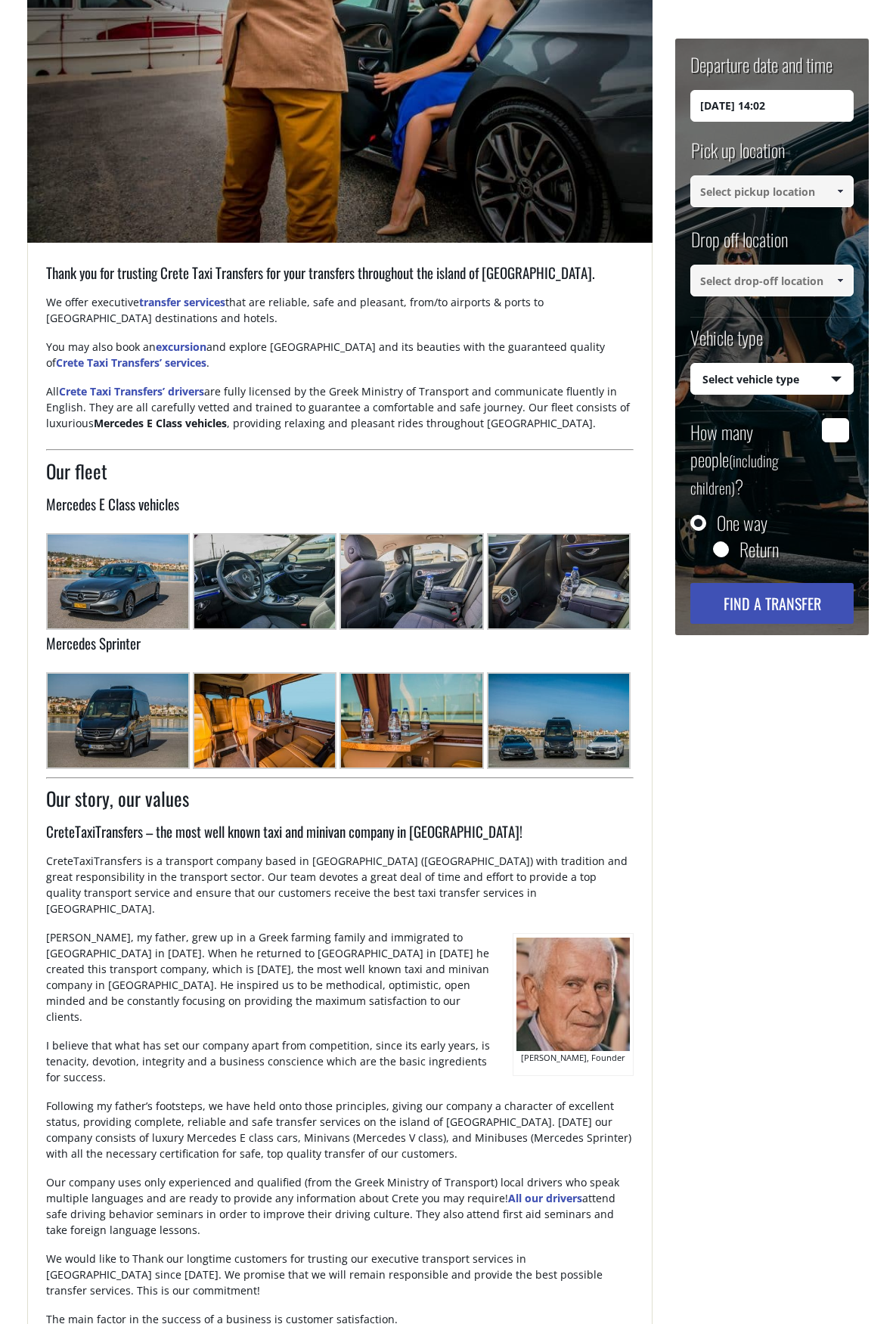
scroll to position [454, 0]
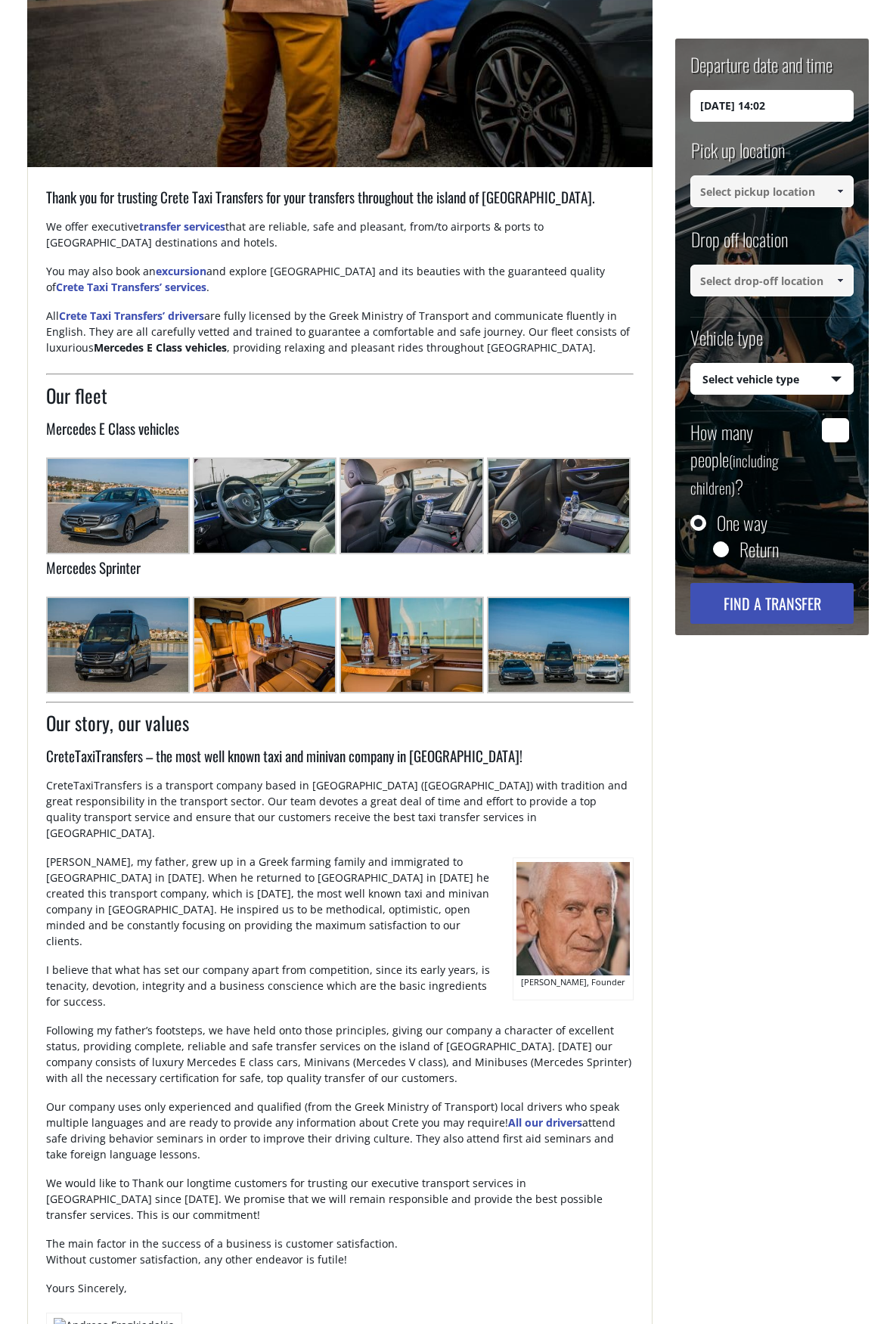
drag, startPoint x: 604, startPoint y: 984, endPoint x: 516, endPoint y: 968, distance: 89.4
click at [516, 975] on p "Georgios Fragkiadakis, Founder" at bounding box center [572, 984] width 115 height 17
copy p "Georgios Fragkiadakis, Founder"
drag, startPoint x: 591, startPoint y: 976, endPoint x: 602, endPoint y: 976, distance: 11.0
click at [591, 976] on p "Georgios Fragkiadakis, Founder" at bounding box center [572, 984] width 115 height 17
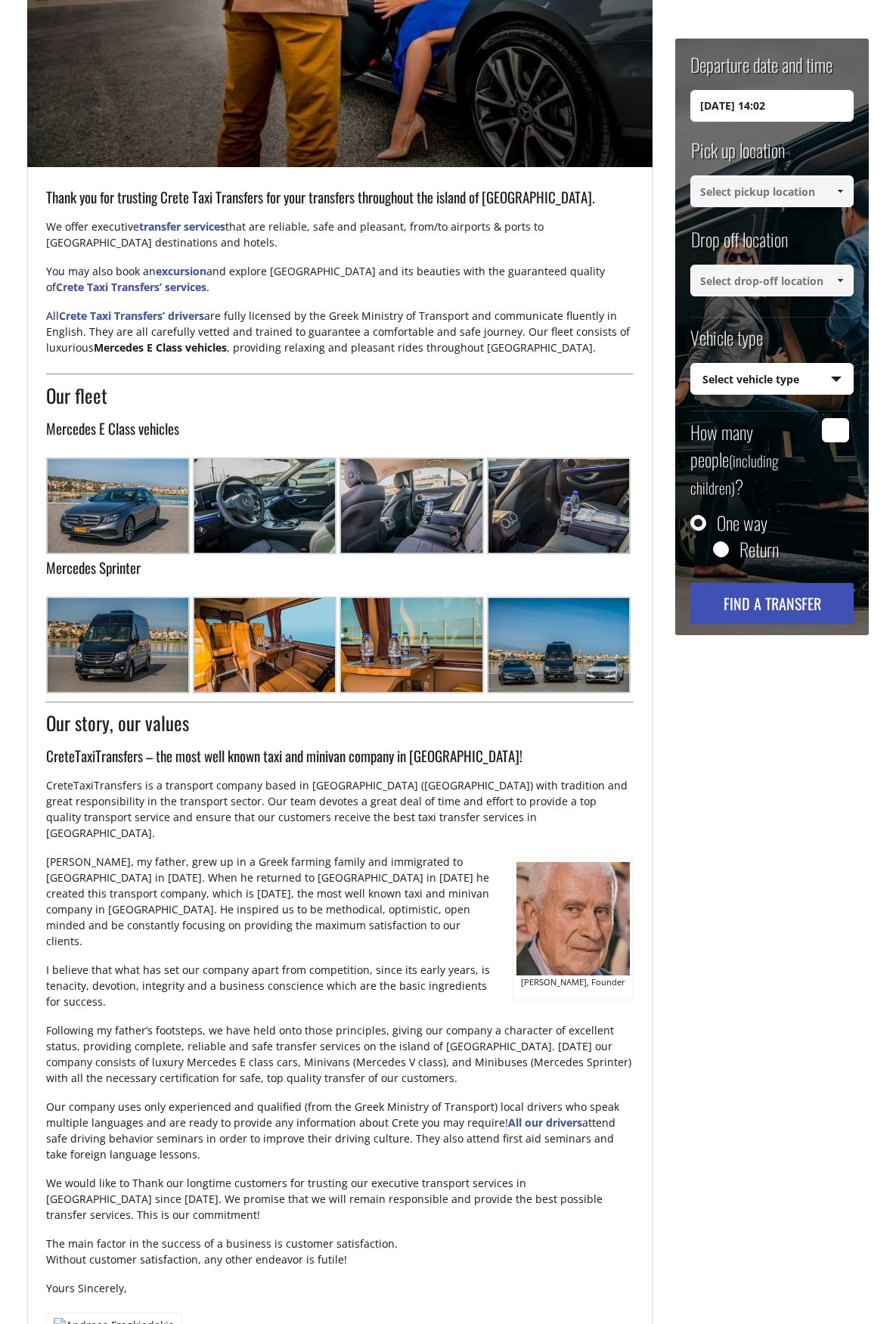
drag, startPoint x: 585, startPoint y: 975, endPoint x: 527, endPoint y: 968, distance: 58.4
click at [527, 975] on p "Georgios Fragkiadakis, Founder" at bounding box center [572, 984] width 115 height 17
copy p "Georgios Fragkiadakis, Founder"
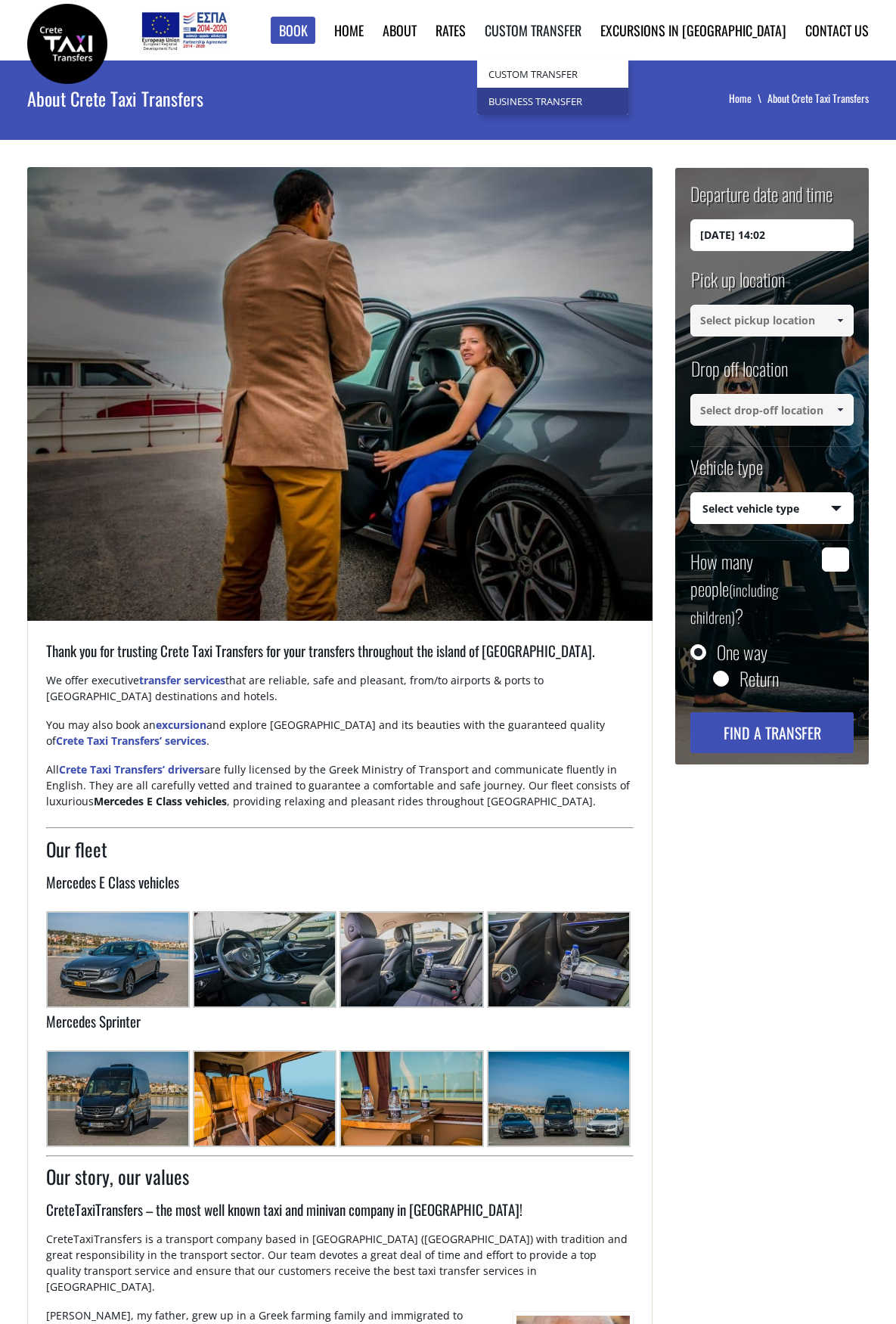
click at [591, 101] on link "Business Transfer" at bounding box center [553, 101] width 151 height 27
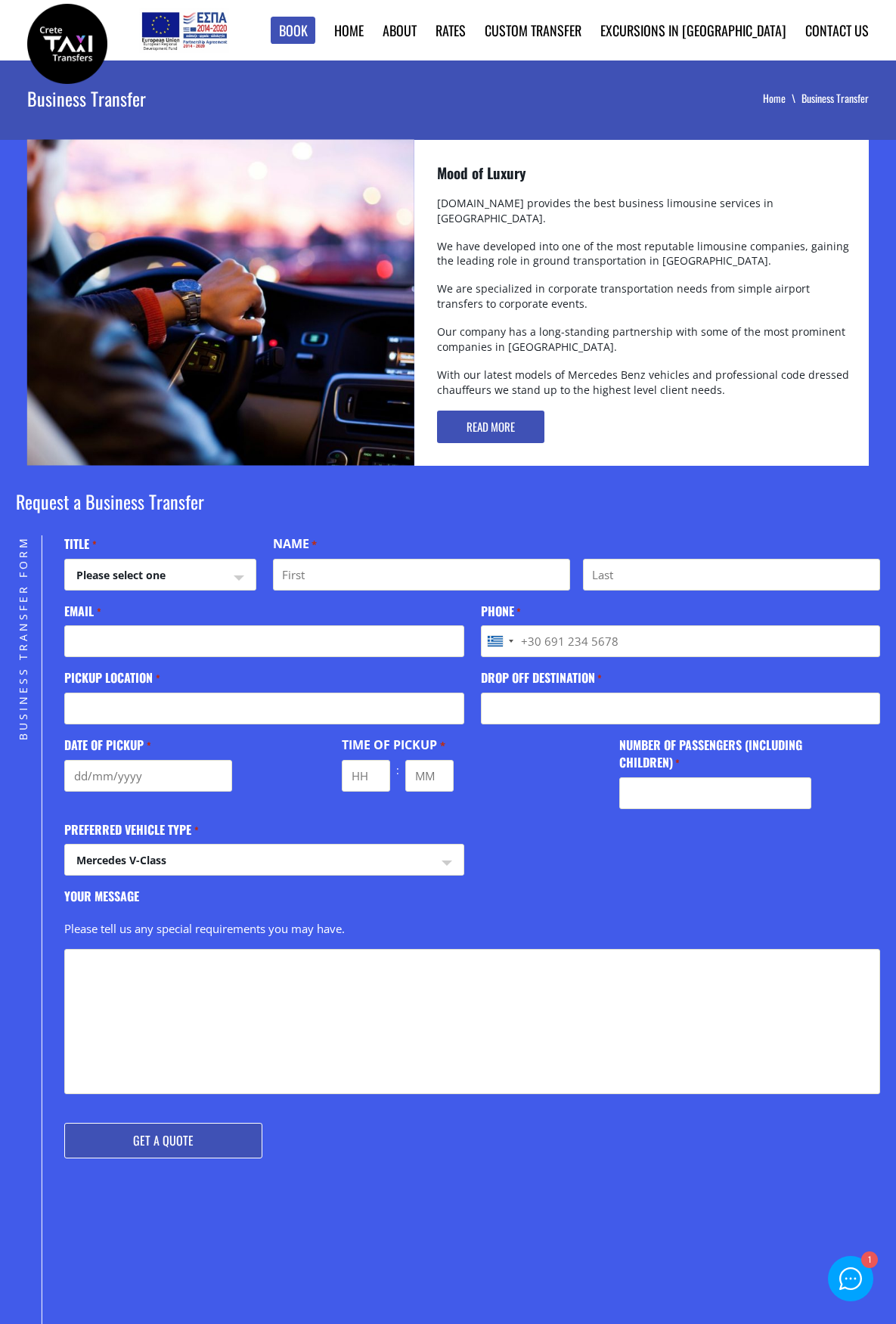
click at [60, 31] on img at bounding box center [67, 43] width 80 height 80
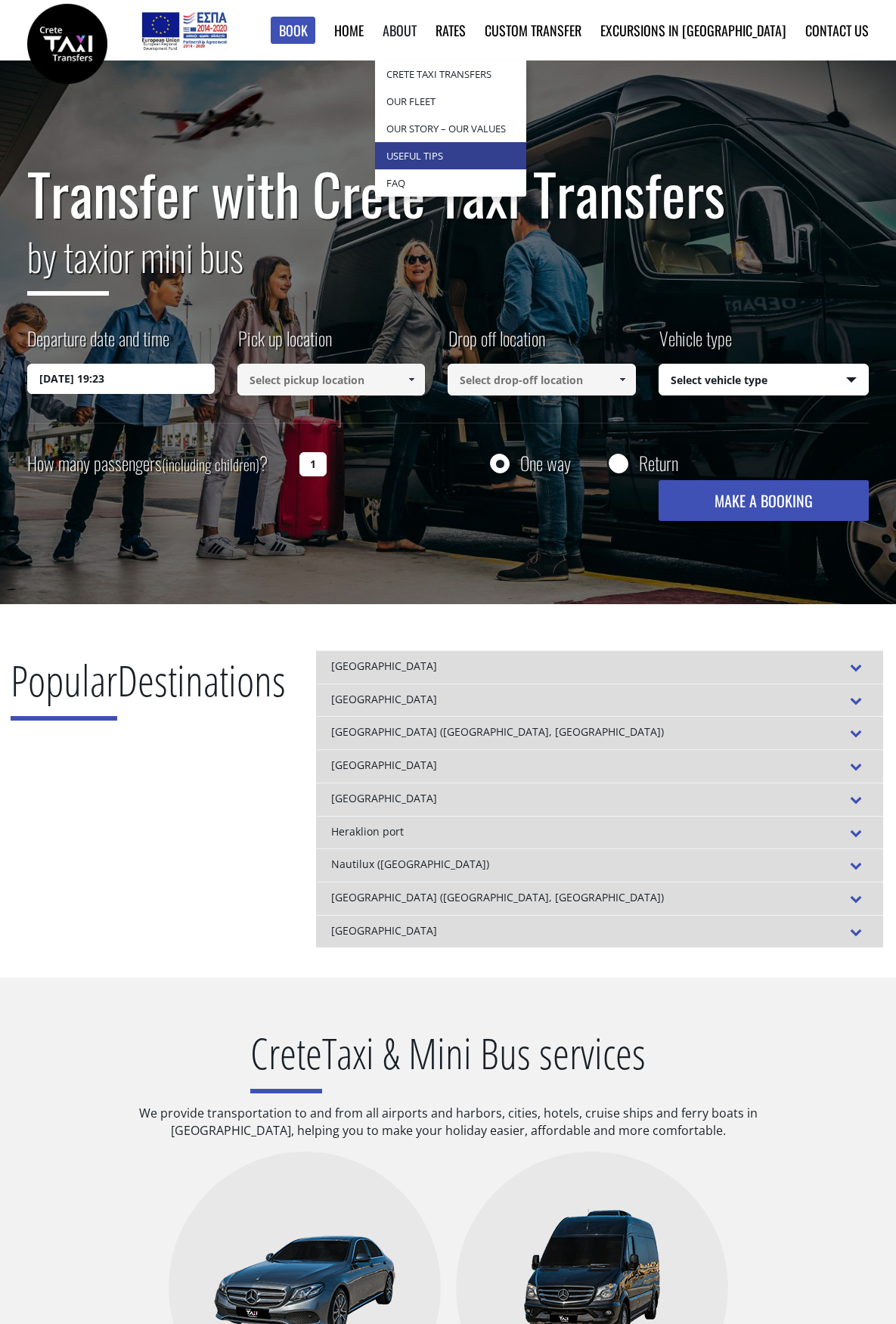
click at [486, 154] on link "Useful Tips" at bounding box center [451, 156] width 151 height 27
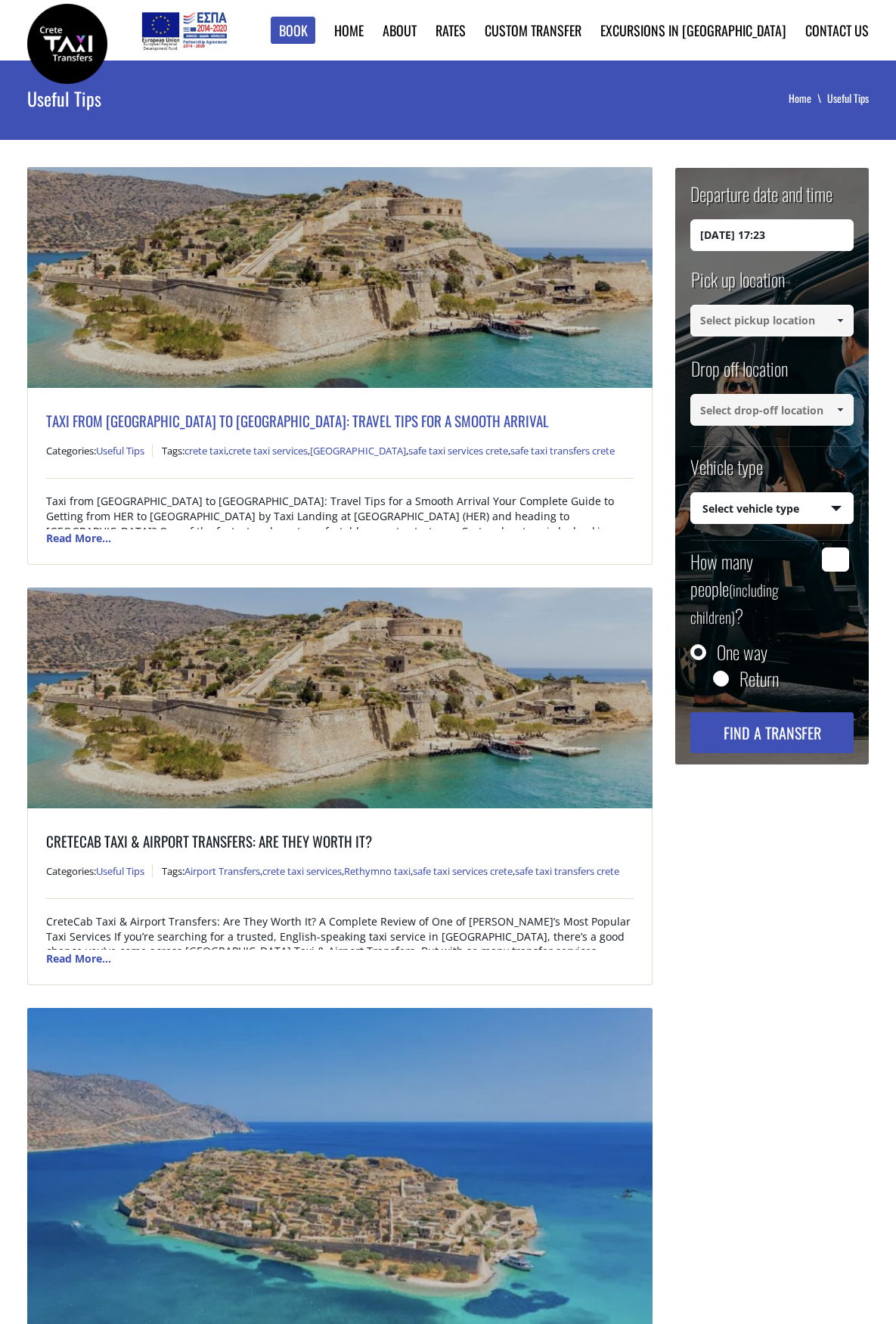
click at [224, 423] on link "Taxi from Heraklion Airport to Rethymnon: Travel Tips for a Smooth Arrival" at bounding box center [298, 420] width 502 height 21
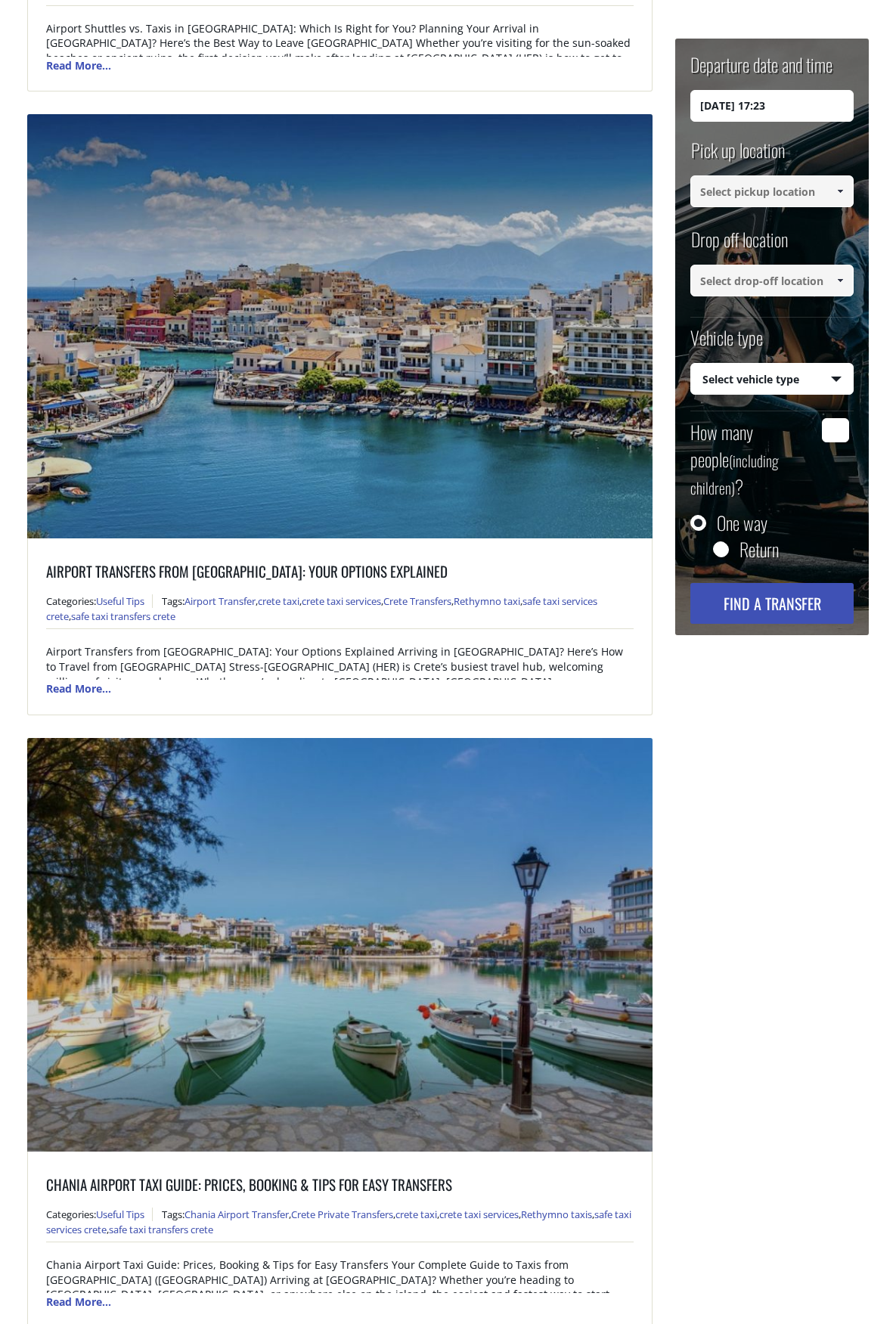
scroll to position [3403, 0]
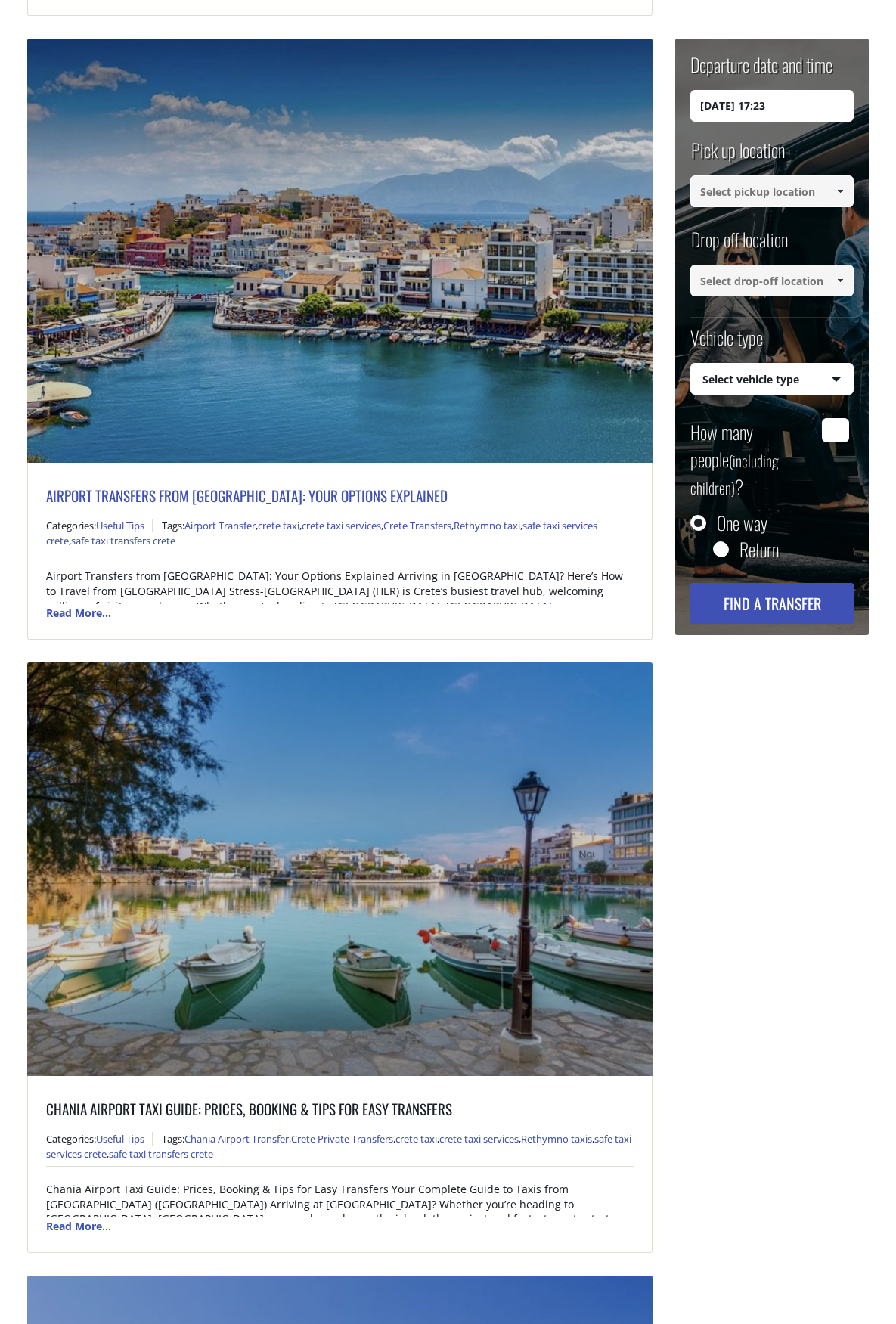
click at [275, 498] on link "Airport Transfers from [GEOGRAPHIC_DATA]: Your Options Explained" at bounding box center [247, 496] width 401 height 21
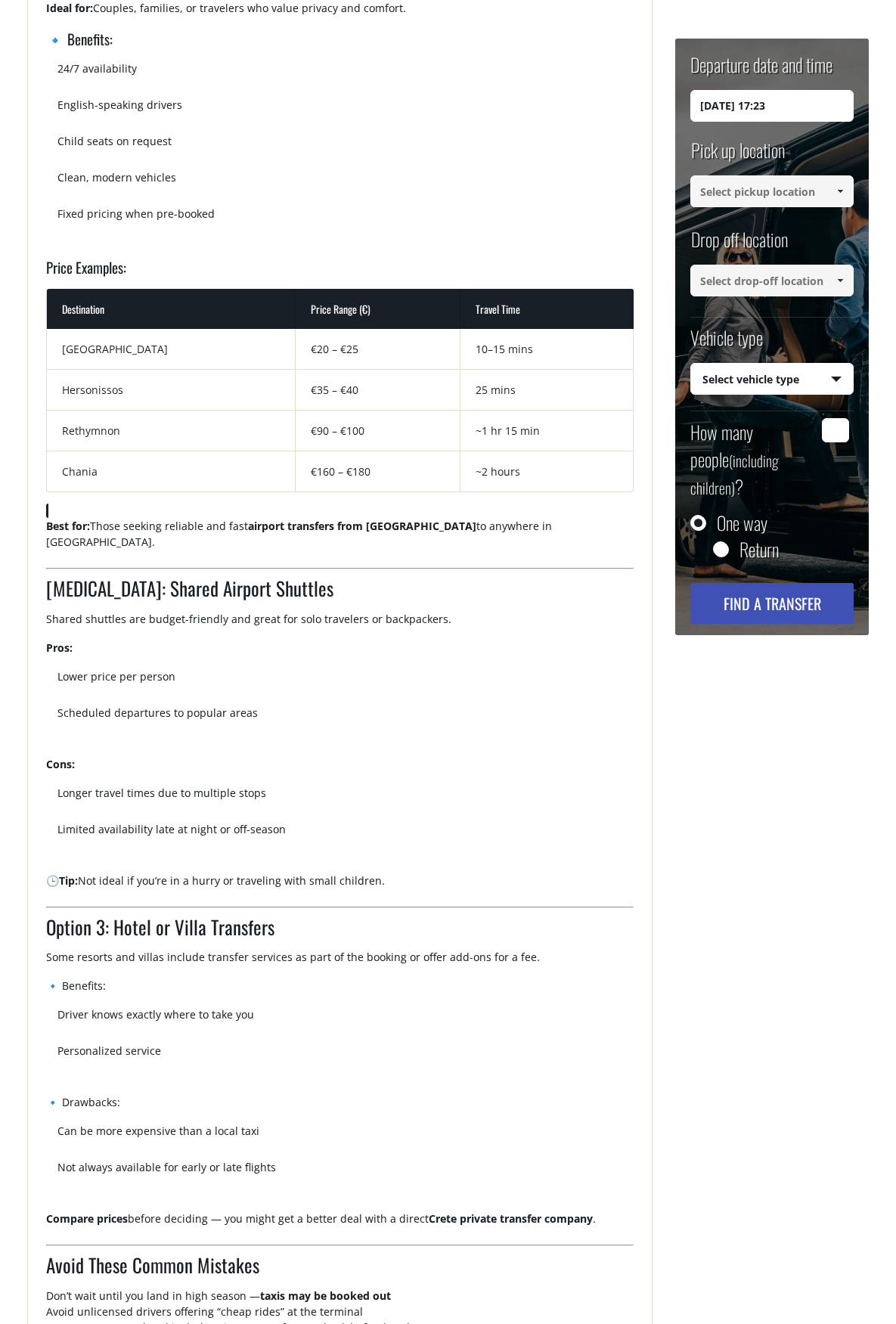
scroll to position [1134, 0]
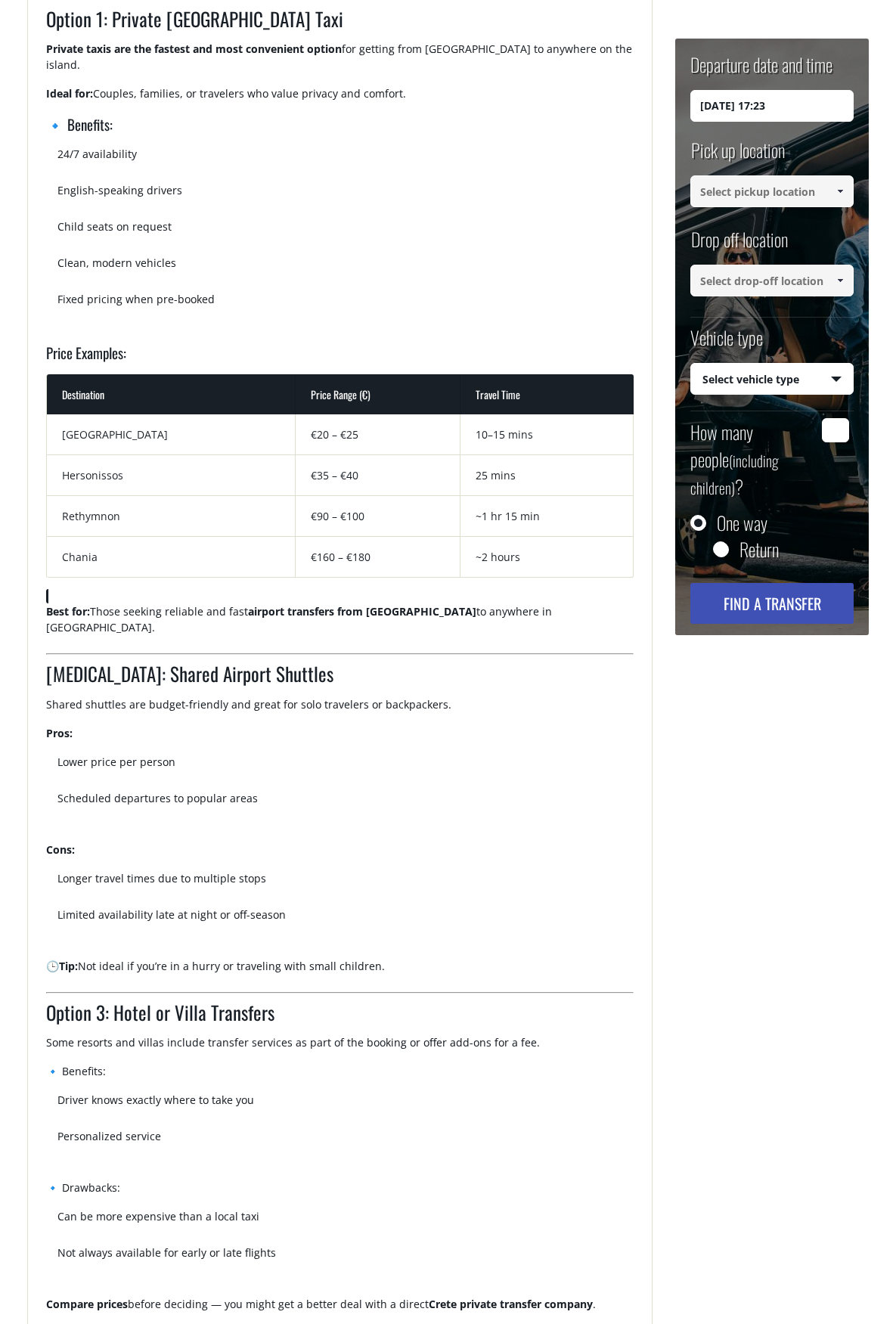
click at [159, 440] on td "[GEOGRAPHIC_DATA]" at bounding box center [171, 435] width 249 height 41
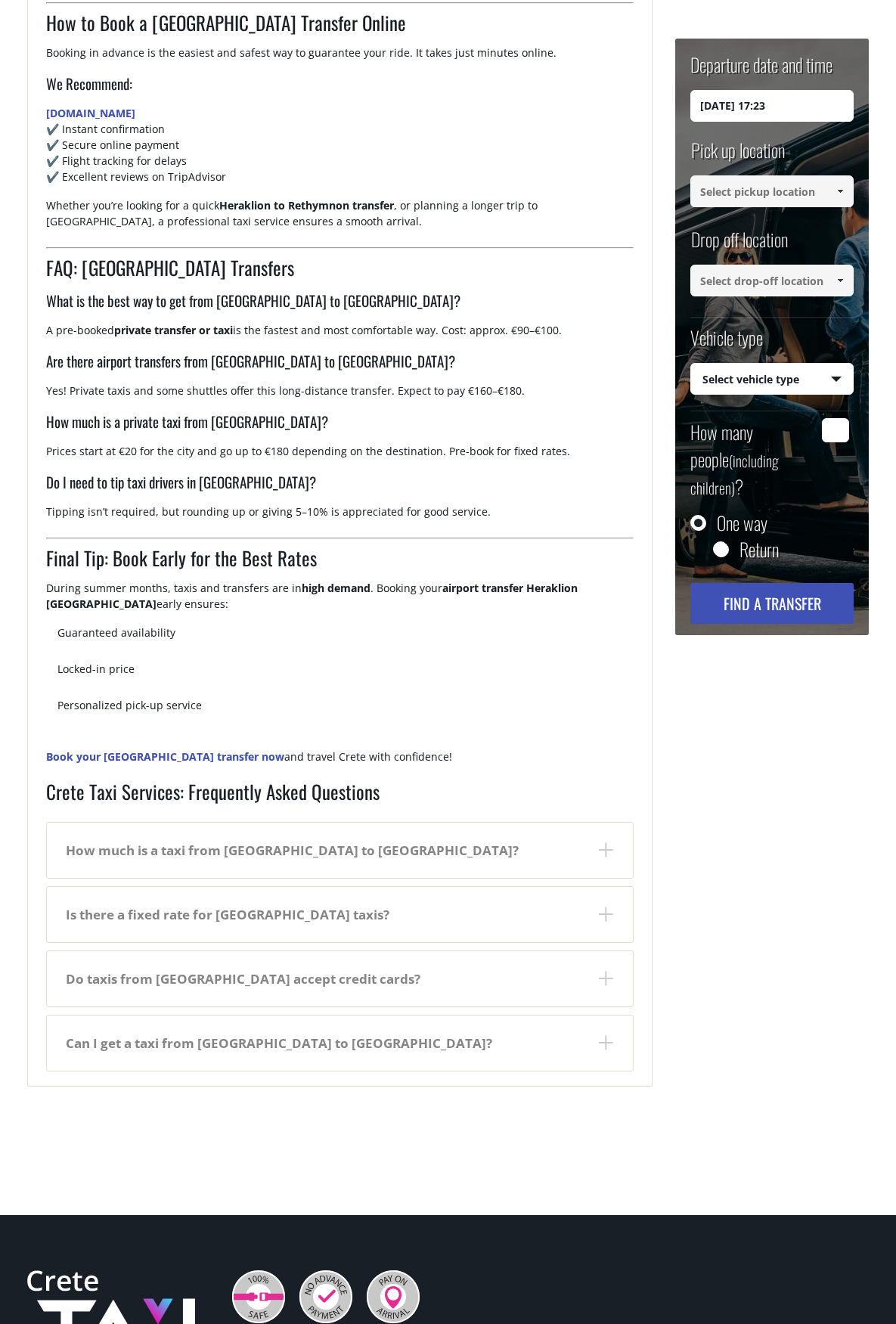
scroll to position [2268, 0]
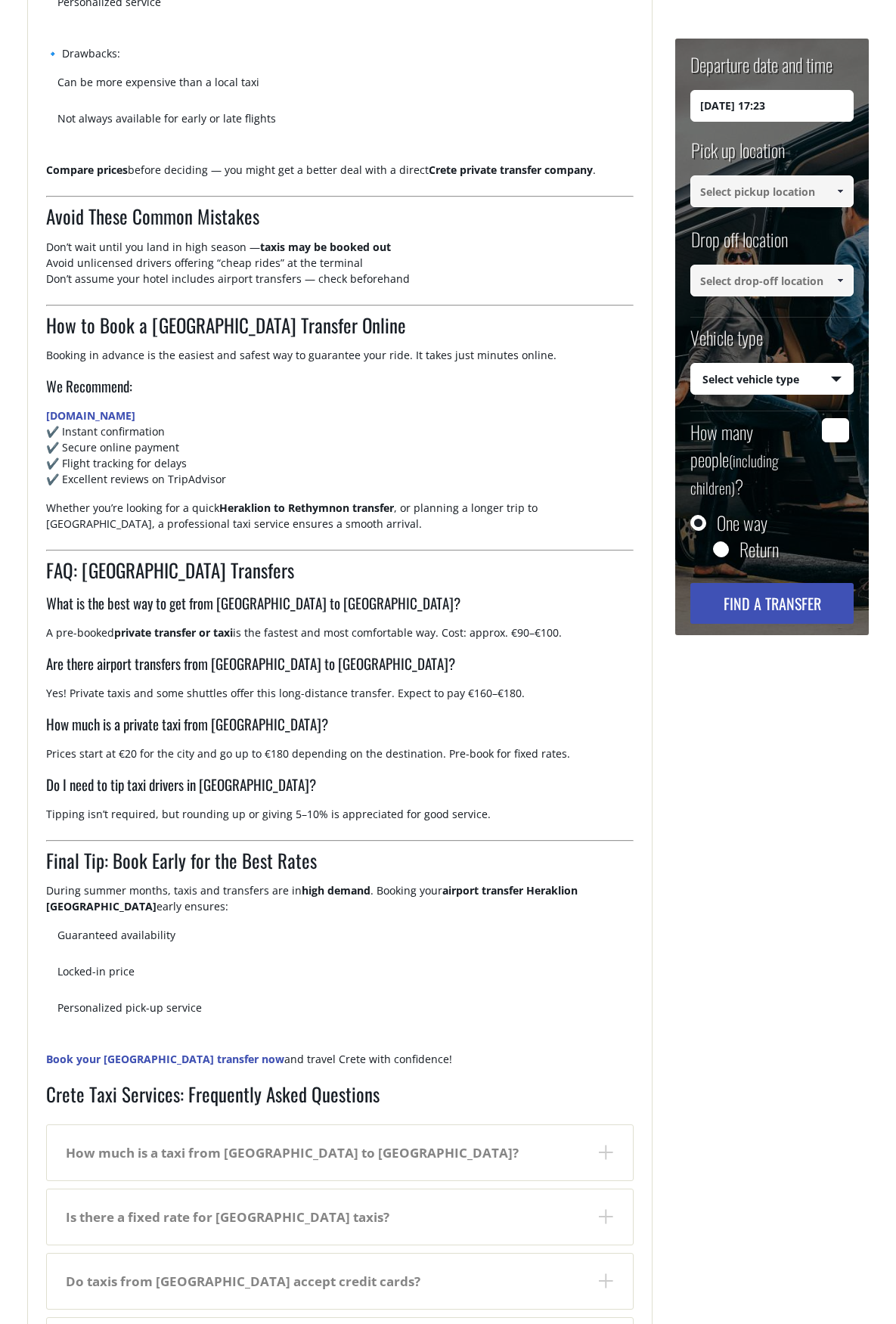
click at [155, 574] on h2 "FAQ: Heraklion Airport Transfers" at bounding box center [340, 575] width 588 height 37
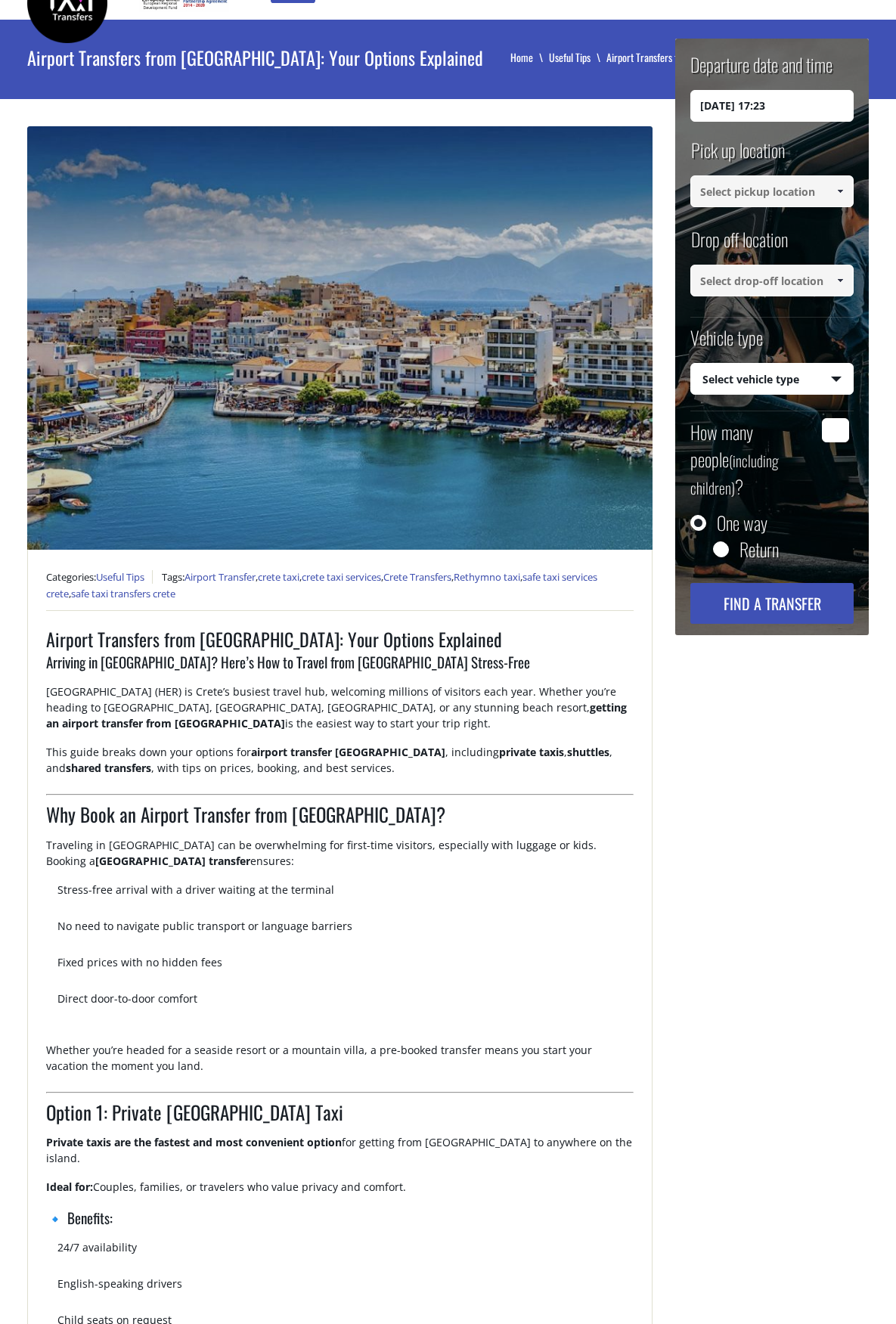
scroll to position [0, 0]
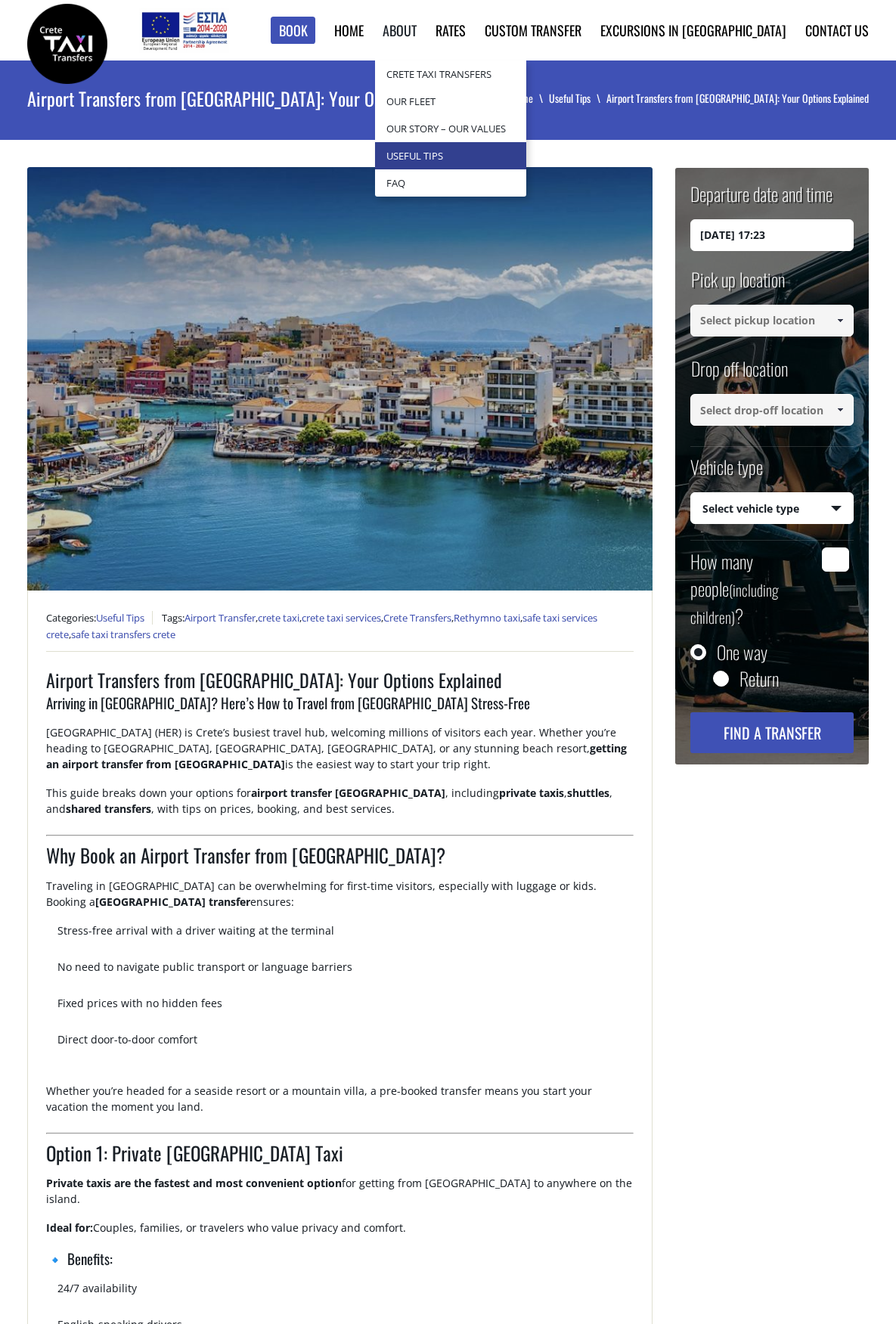
click at [485, 155] on link "Useful Tips" at bounding box center [451, 156] width 151 height 27
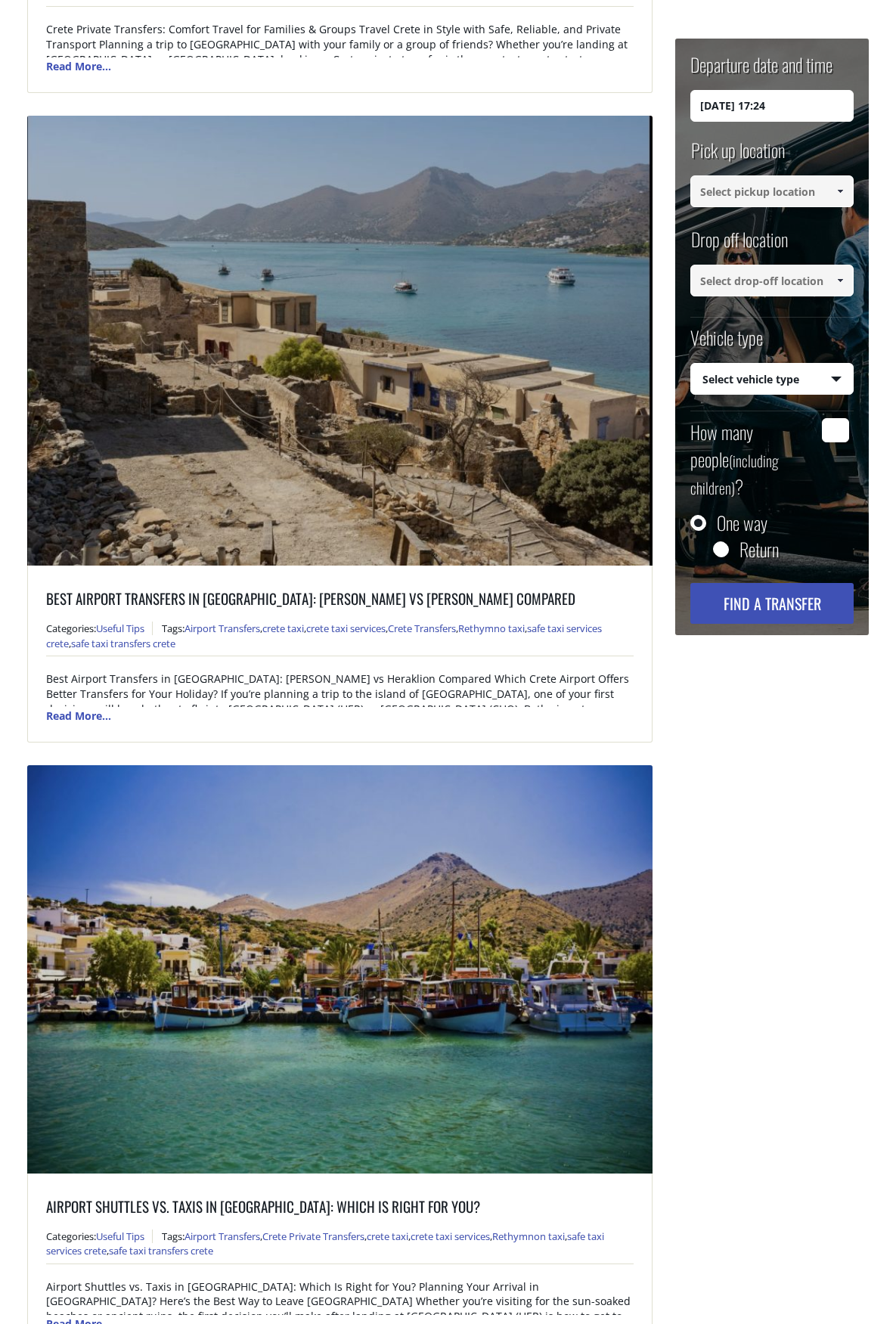
scroll to position [2268, 0]
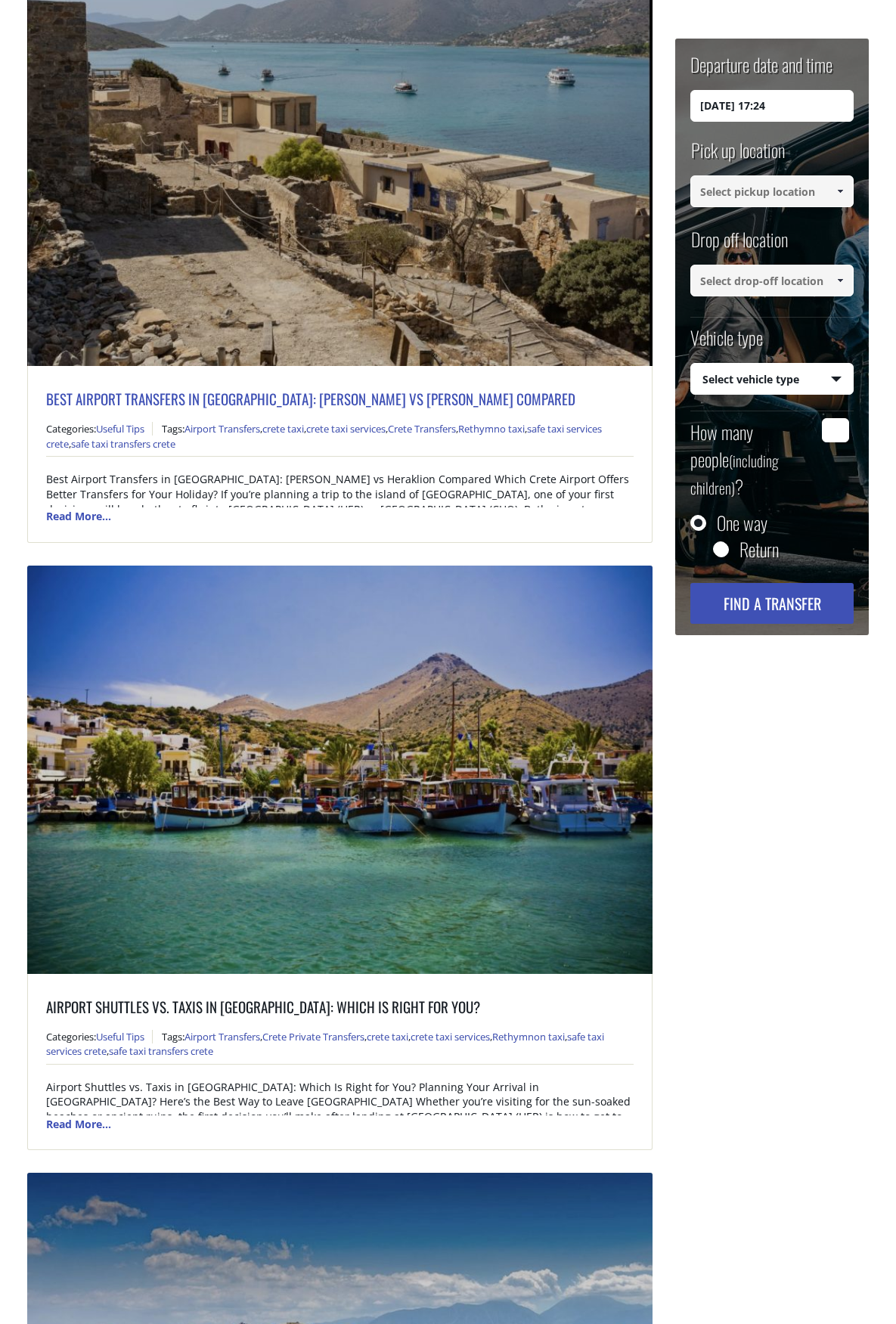
click at [268, 398] on link "Best Airport Transfers in [GEOGRAPHIC_DATA]: [PERSON_NAME] vs [PERSON_NAME] com…" at bounding box center [311, 398] width 529 height 21
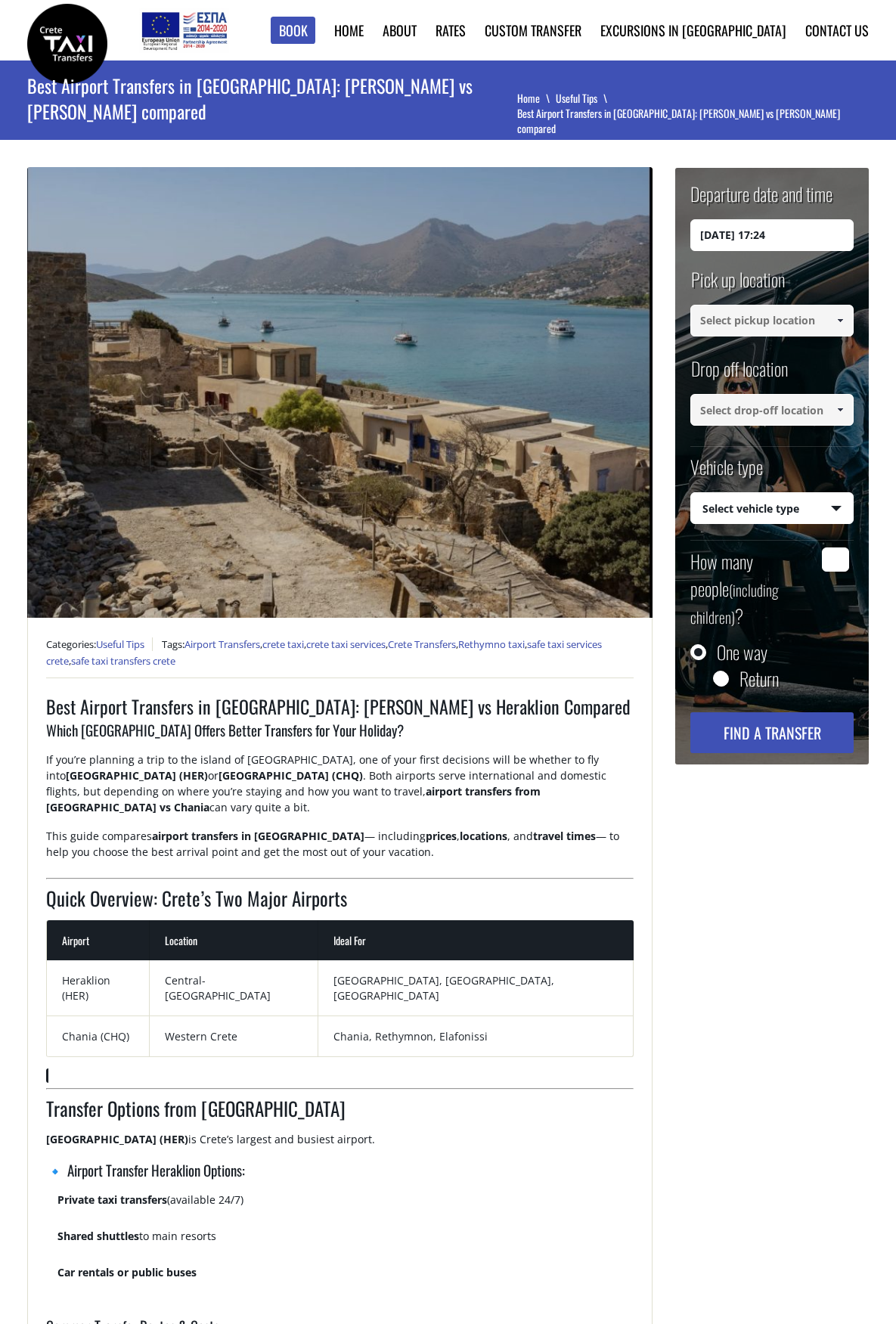
click at [180, 307] on img at bounding box center [340, 392] width 626 height 451
